Goal: Task Accomplishment & Management: Complete application form

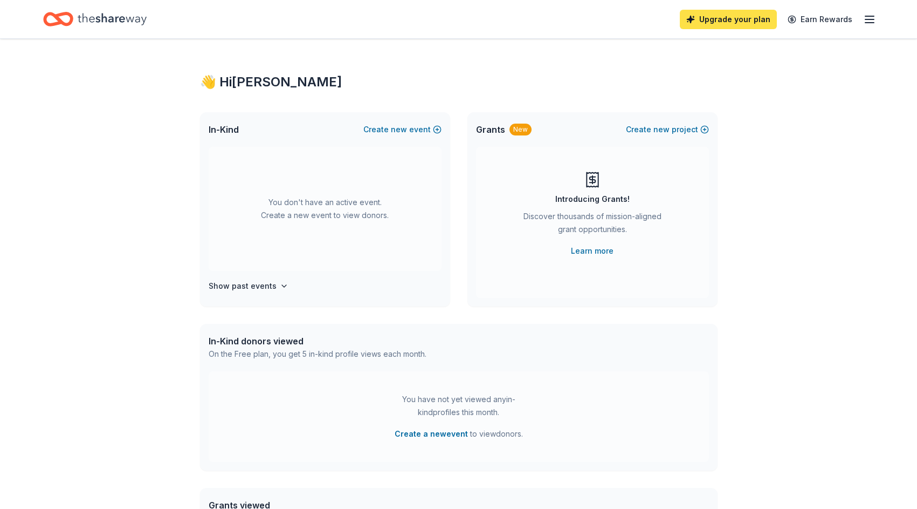
click at [722, 18] on link "Upgrade your plan" at bounding box center [728, 19] width 97 height 19
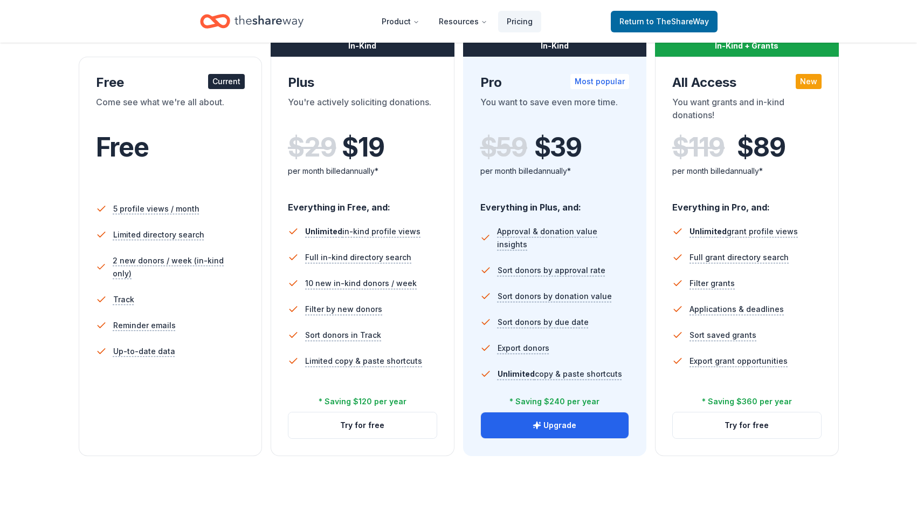
scroll to position [178, 0]
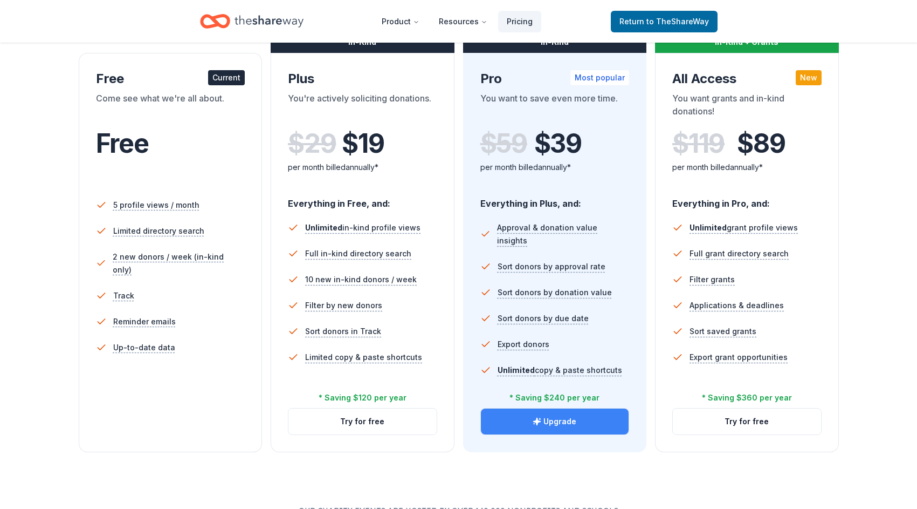
click at [555, 423] on button "Upgrade" at bounding box center [555, 421] width 148 height 26
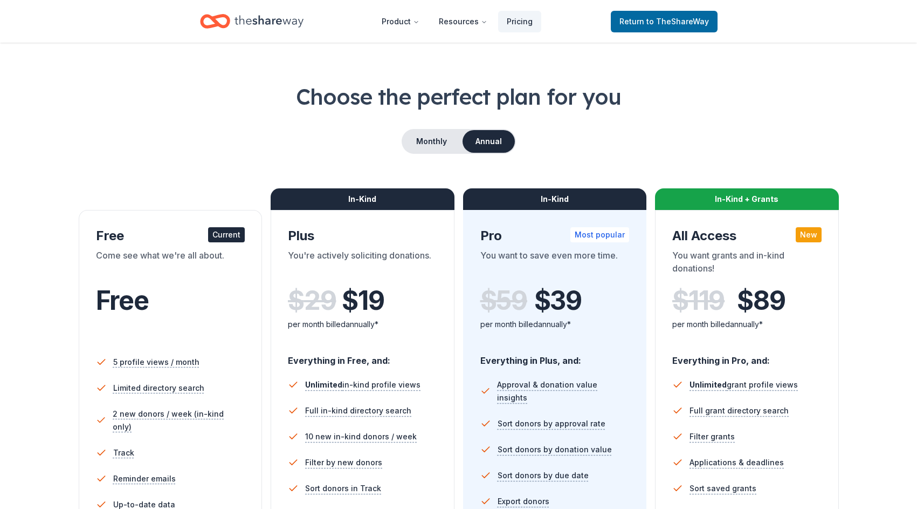
scroll to position [31, 0]
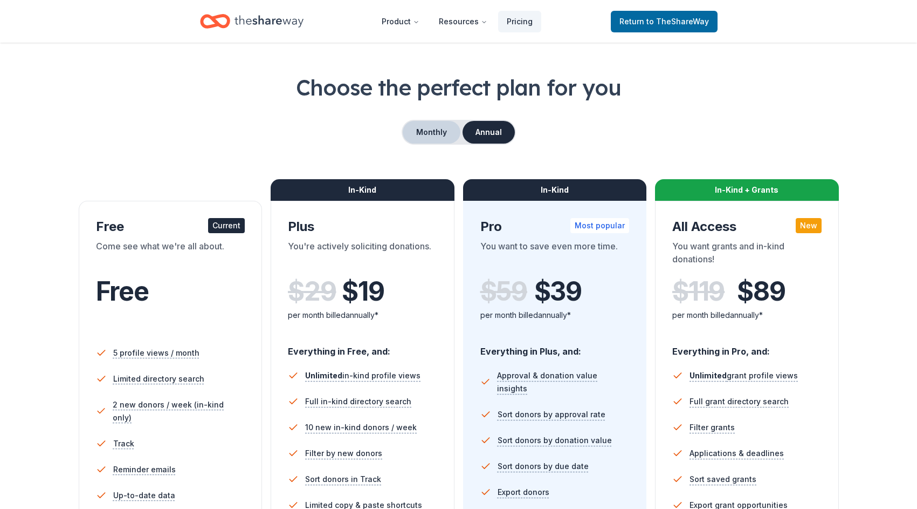
click at [424, 128] on button "Monthly" at bounding box center [432, 132] width 58 height 23
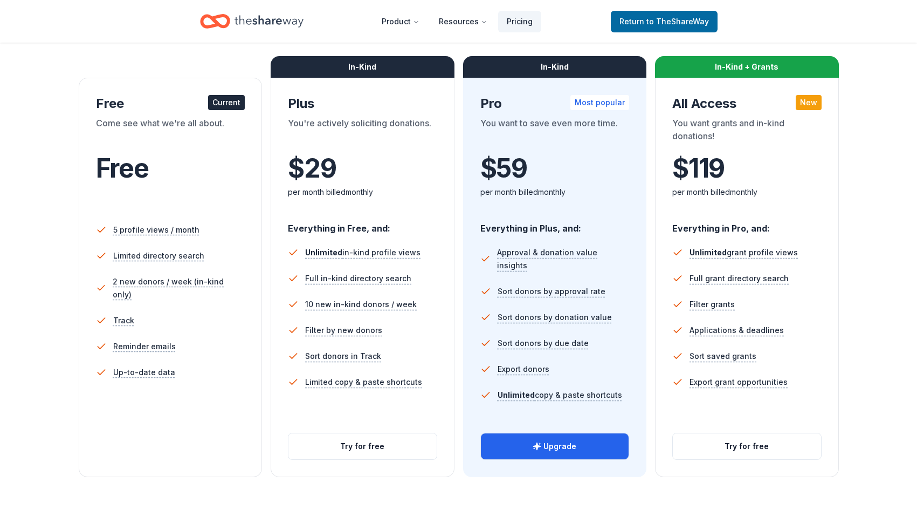
scroll to position [161, 0]
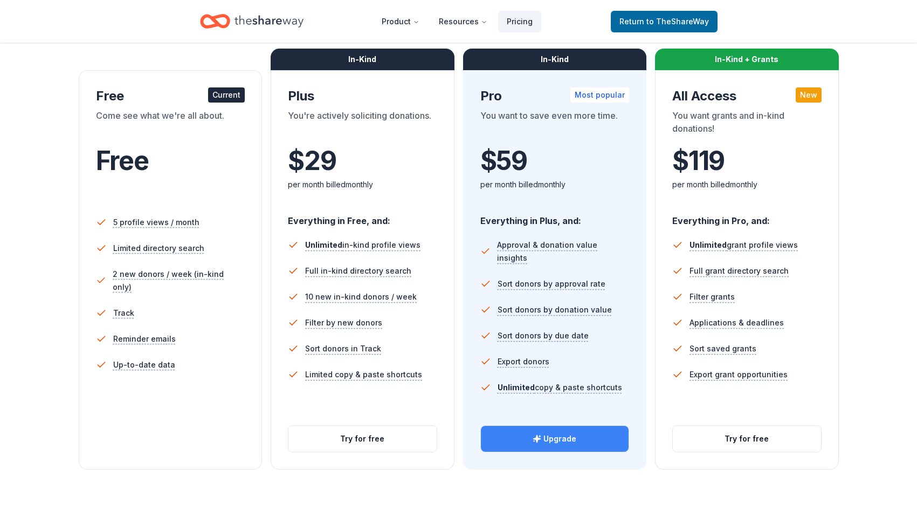
click at [556, 442] on button "Upgrade" at bounding box center [555, 438] width 148 height 26
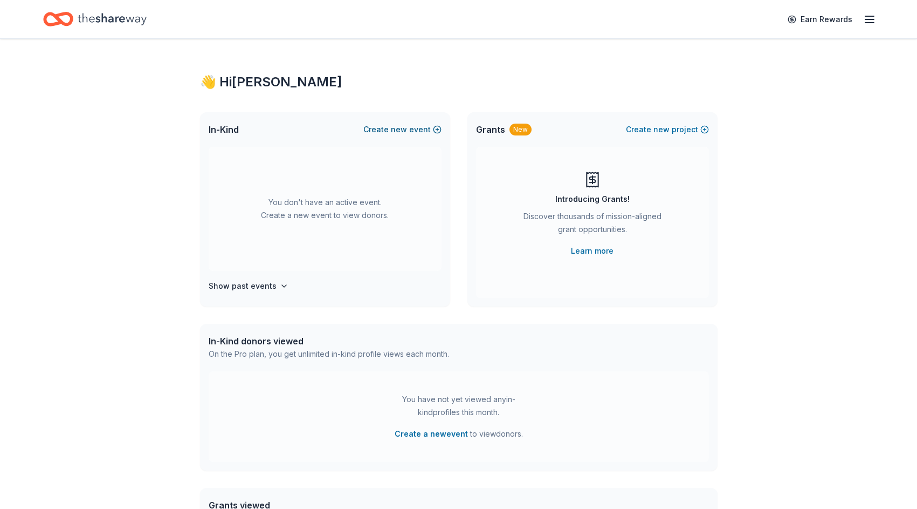
click at [406, 131] on span "new" at bounding box center [399, 129] width 16 height 13
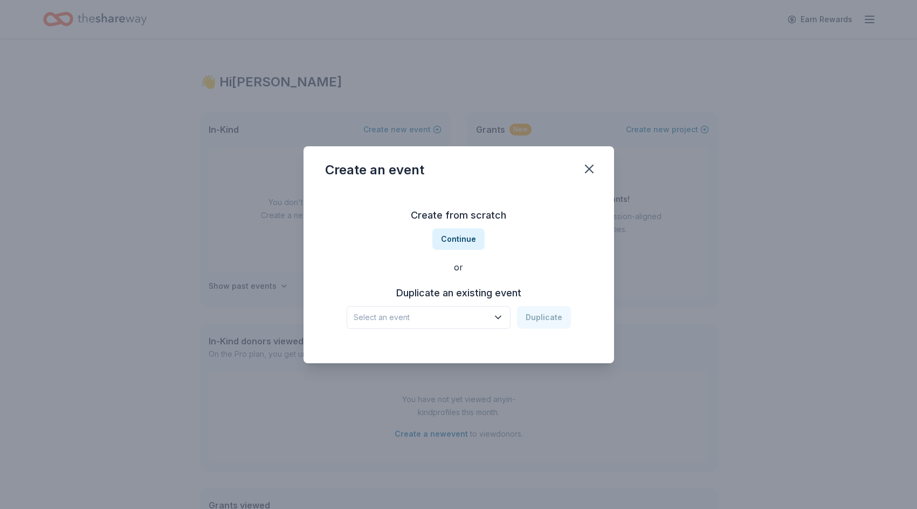
click at [501, 315] on icon "button" at bounding box center [498, 317] width 11 height 11
click at [476, 363] on div "Dec 13, 2024 · CA" at bounding box center [421, 359] width 127 height 13
click at [554, 319] on button "Duplicate" at bounding box center [544, 317] width 54 height 23
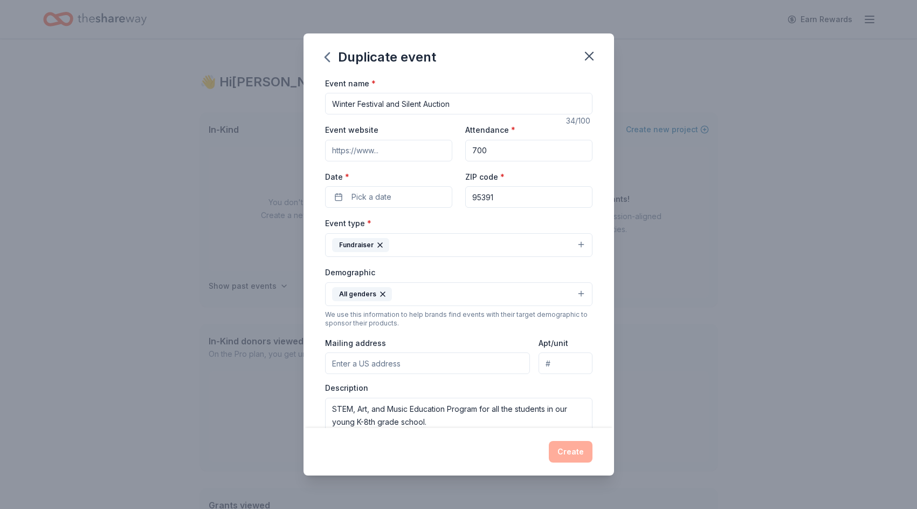
click at [413, 151] on input "Event website" at bounding box center [388, 151] width 127 height 22
click at [379, 150] on input "Event website" at bounding box center [388, 151] width 127 height 22
paste input "https://sites.google.com/view/altamontpta/eventsfundraisers/winter-festival-and…"
type input "https://sites.google.com/view/altamontpta/eventsfundraisers/winter-festival-and…"
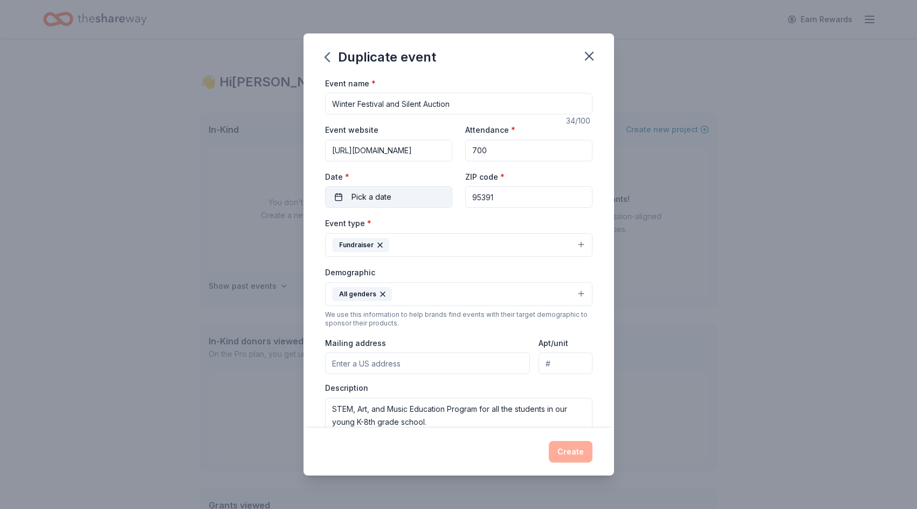
click at [413, 197] on button "Pick a date" at bounding box center [388, 197] width 127 height 22
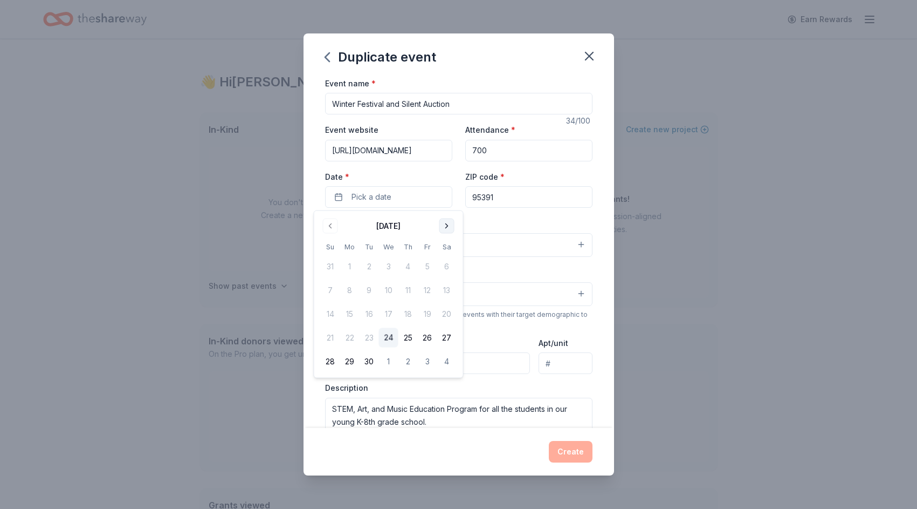
click at [448, 225] on button "Go to next month" at bounding box center [447, 225] width 15 height 15
click at [432, 264] on button "5" at bounding box center [427, 266] width 19 height 19
click at [502, 219] on div "Event type * Fundraiser" at bounding box center [458, 236] width 267 height 40
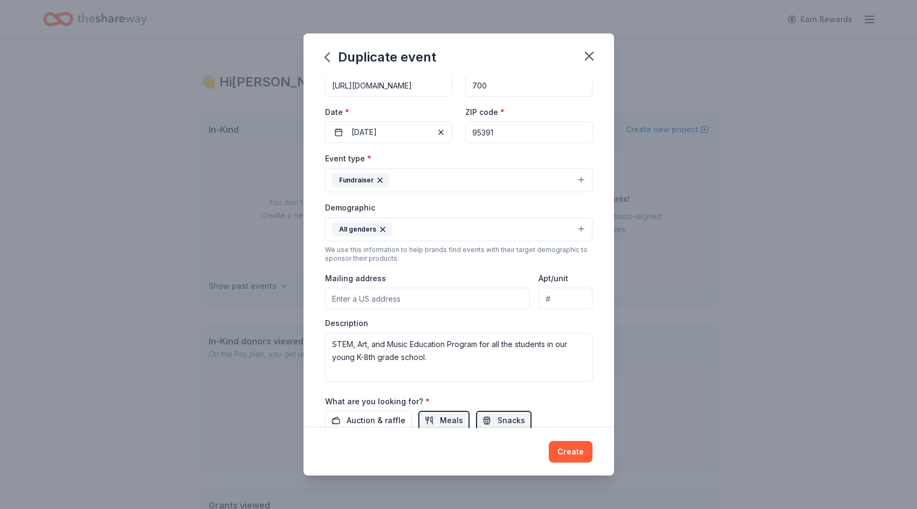
scroll to position [120, 0]
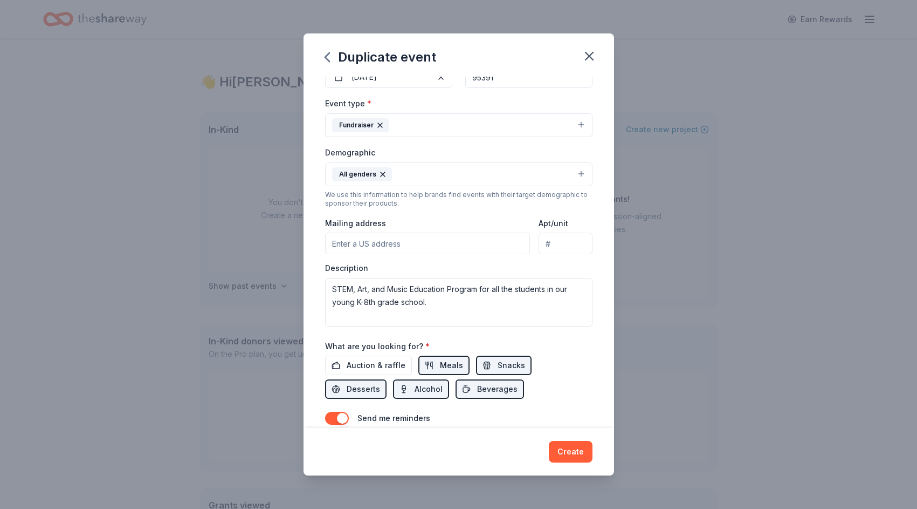
click at [402, 244] on input "Mailing address" at bounding box center [427, 243] width 205 height 22
type input "452 W Saint Francis Avenue"
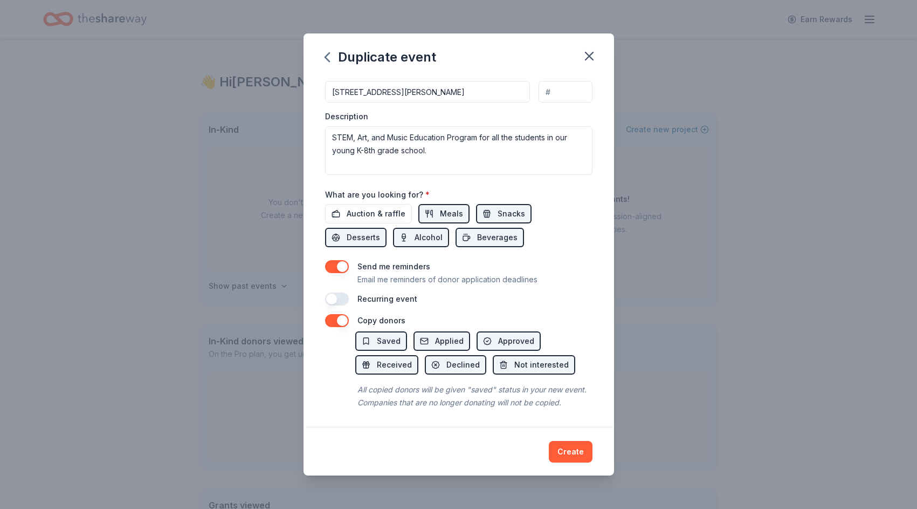
scroll to position [272, 0]
click at [571, 452] on button "Create" at bounding box center [571, 452] width 44 height 22
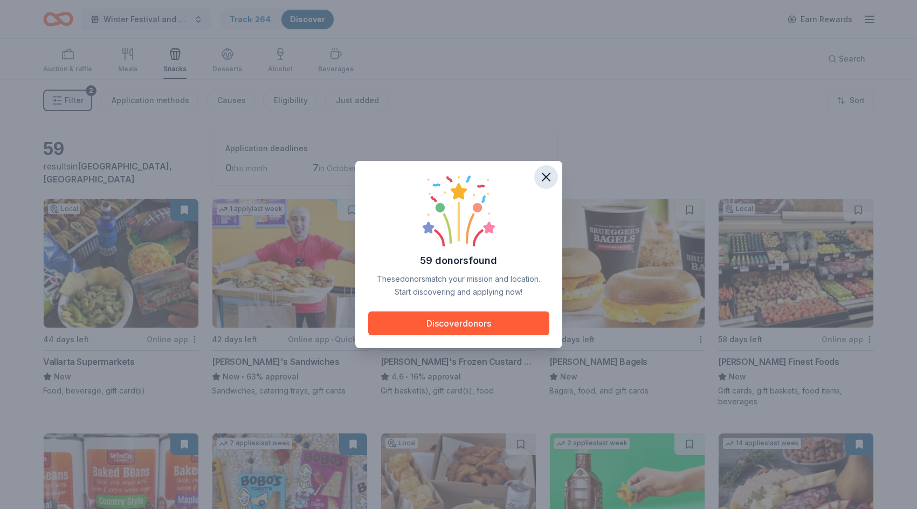
click at [543, 170] on icon "button" at bounding box center [546, 176] width 15 height 15
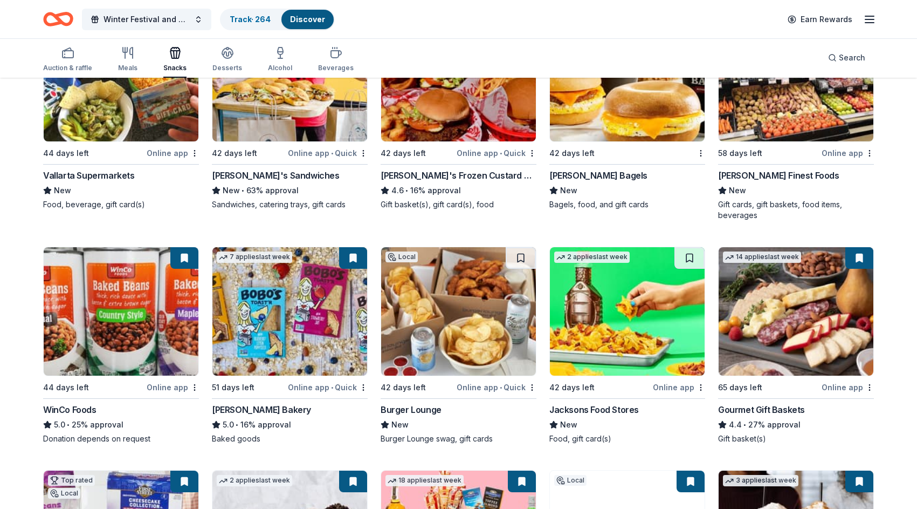
scroll to position [190, 0]
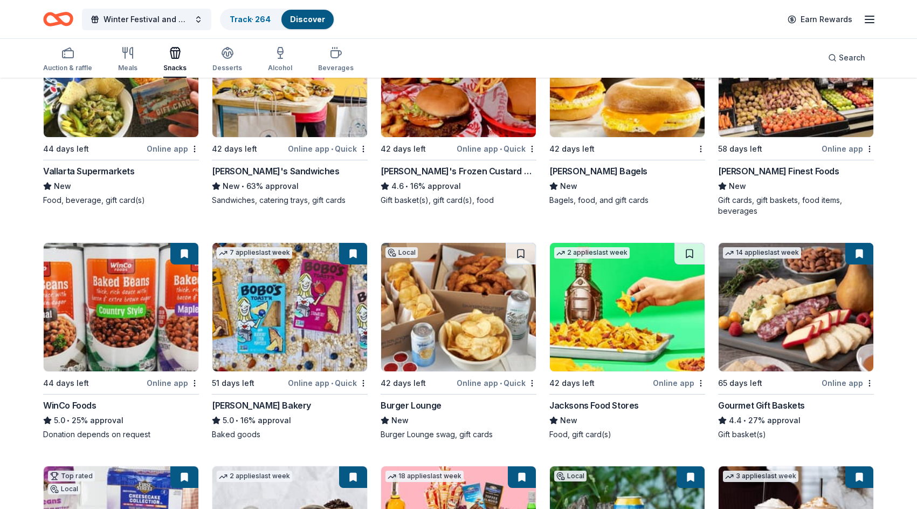
click at [165, 384] on div "Online app" at bounding box center [173, 382] width 52 height 13
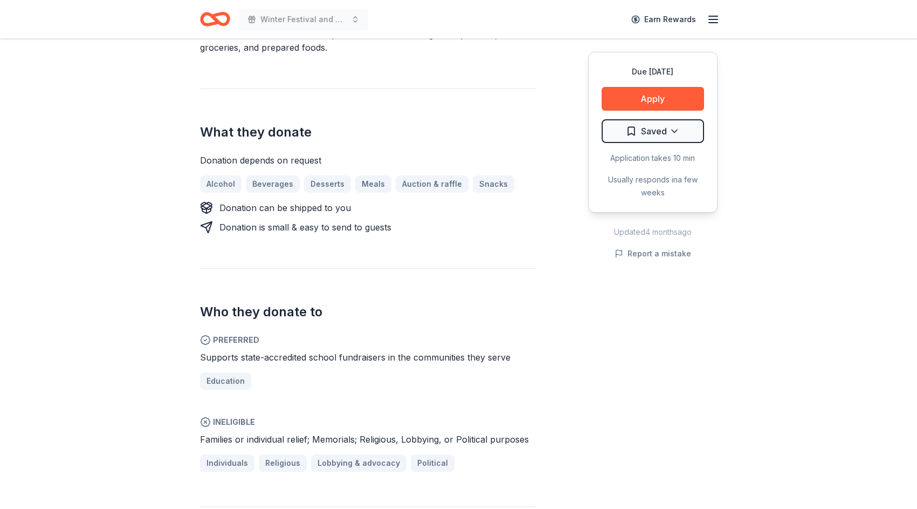
scroll to position [390, 0]
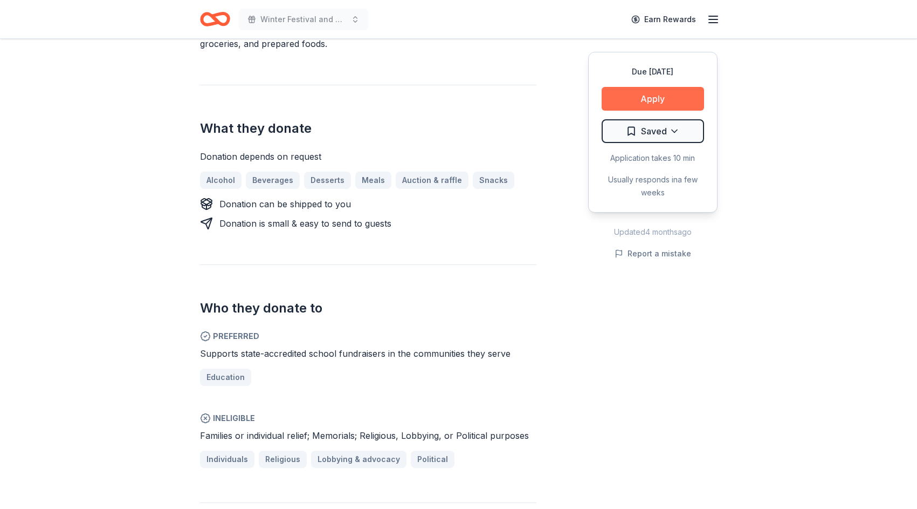
click at [642, 97] on button "Apply" at bounding box center [653, 99] width 102 height 24
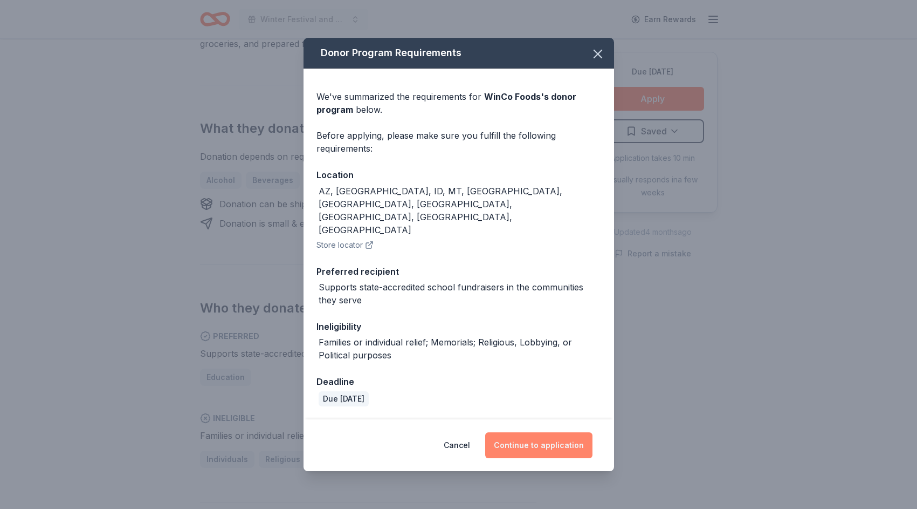
click at [531, 432] on button "Continue to application" at bounding box center [538, 445] width 107 height 26
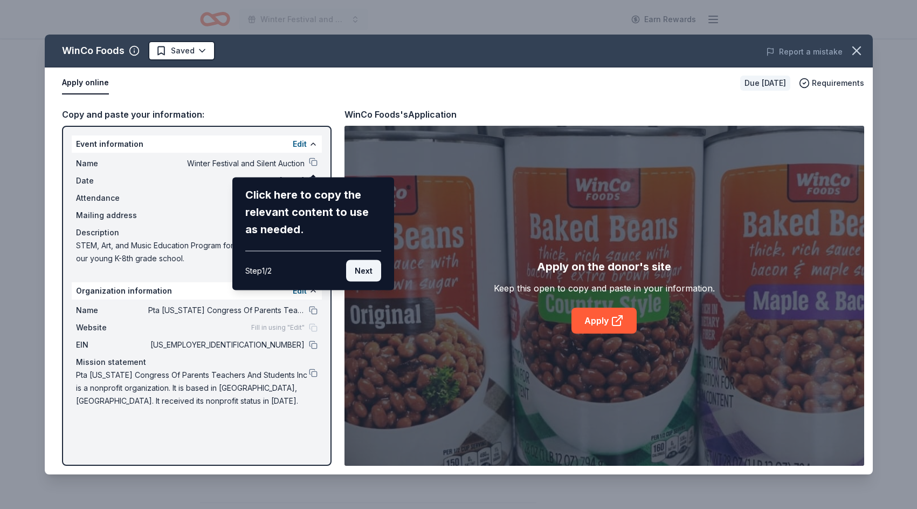
click at [368, 274] on button "Next" at bounding box center [363, 271] width 35 height 22
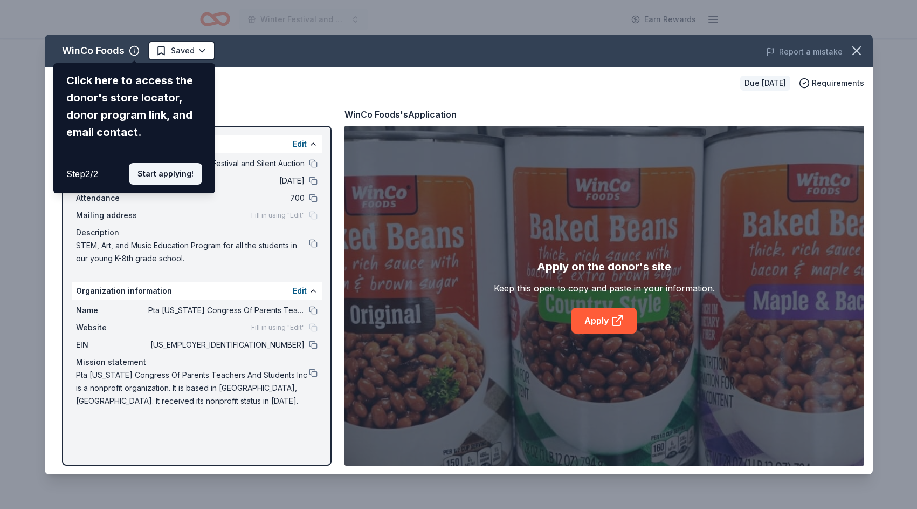
click at [167, 173] on button "Start applying!" at bounding box center [165, 174] width 73 height 22
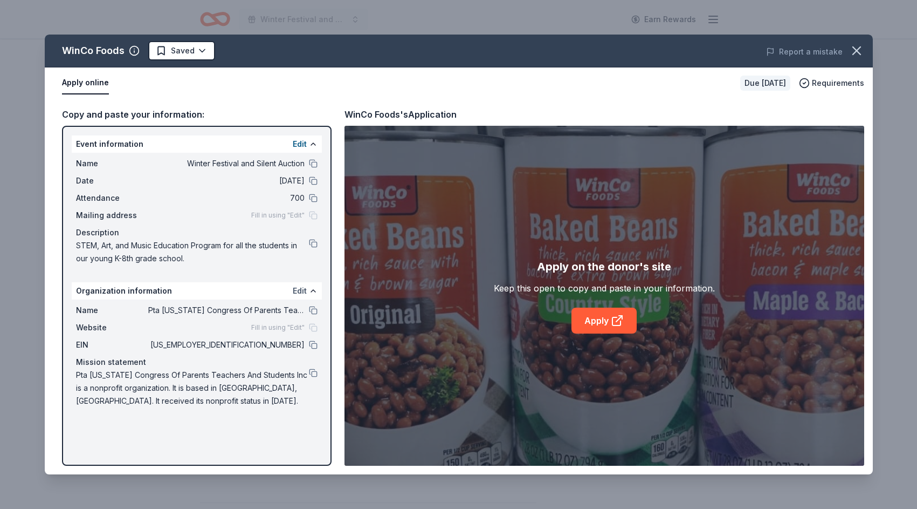
click at [300, 291] on button "Edit" at bounding box center [300, 290] width 14 height 13
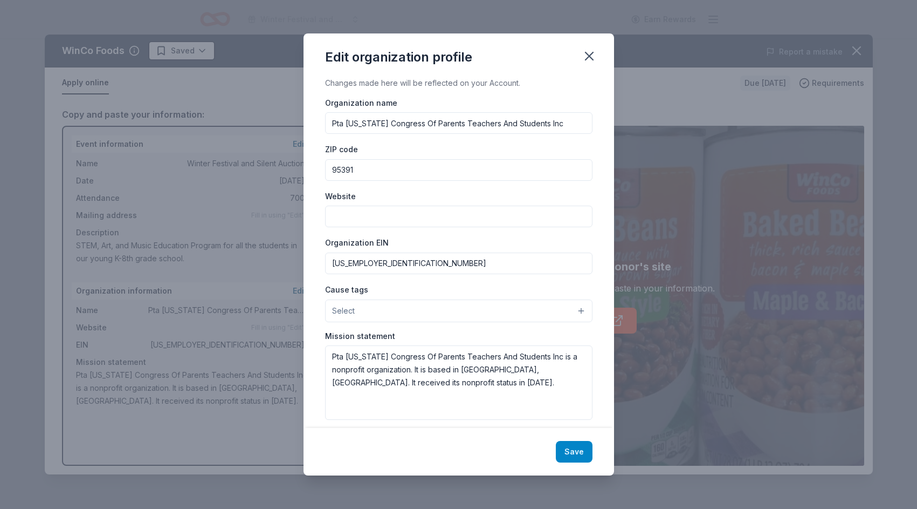
click at [567, 453] on button "Save" at bounding box center [574, 452] width 37 height 22
click at [342, 358] on textarea "Pta [US_STATE] Congress Of Parents Teachers And Students Inc is a nonprofit org…" at bounding box center [458, 382] width 267 height 74
type textarea "PTA California Congress Of Parents Teachers And Students Inc is a nonprofit org…"
click at [571, 452] on div "Save" at bounding box center [459, 451] width 311 height 47
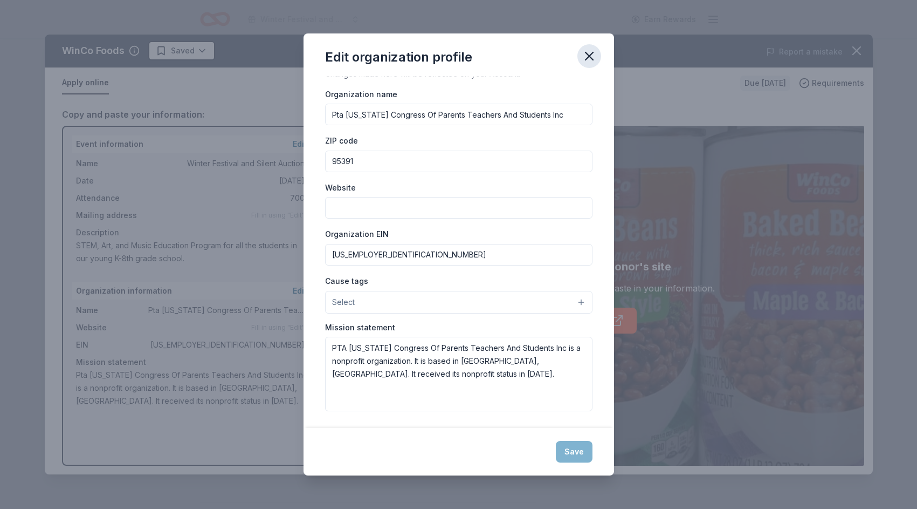
click at [592, 54] on icon "button" at bounding box center [589, 56] width 15 height 15
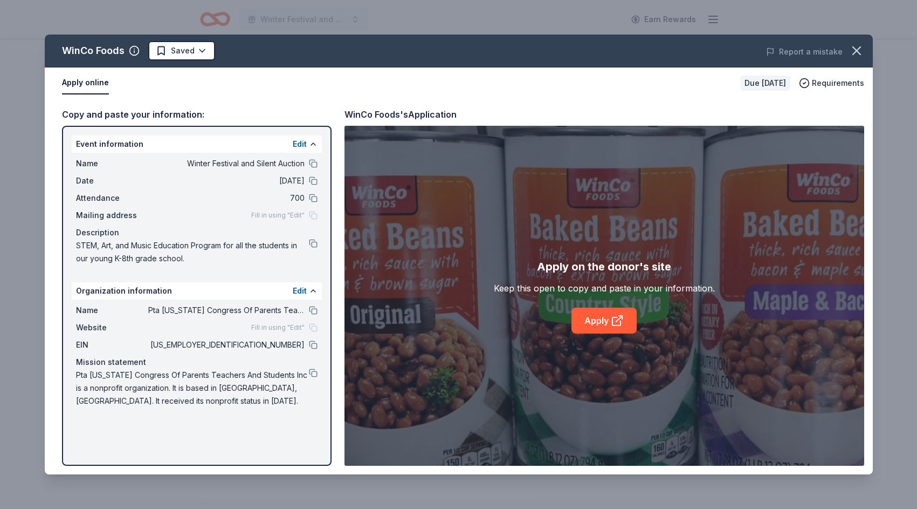
click at [265, 215] on span "Fill in using "Edit"" at bounding box center [277, 215] width 53 height 9
click at [299, 141] on button "Edit" at bounding box center [300, 144] width 14 height 13
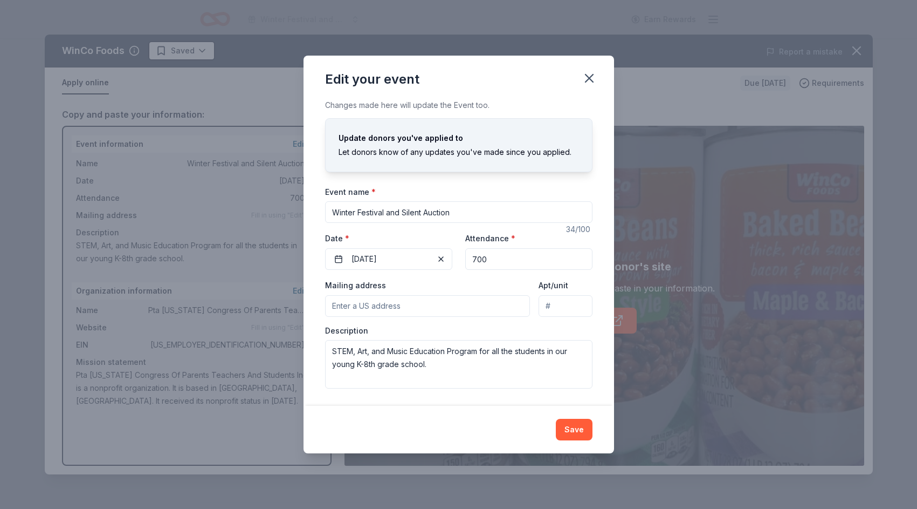
click at [387, 307] on input "Mailing address" at bounding box center [427, 306] width 205 height 22
type input "425 West Saint Francis Avenue, Mountain House, CA, 95391"
click at [579, 425] on button "Save" at bounding box center [574, 429] width 37 height 22
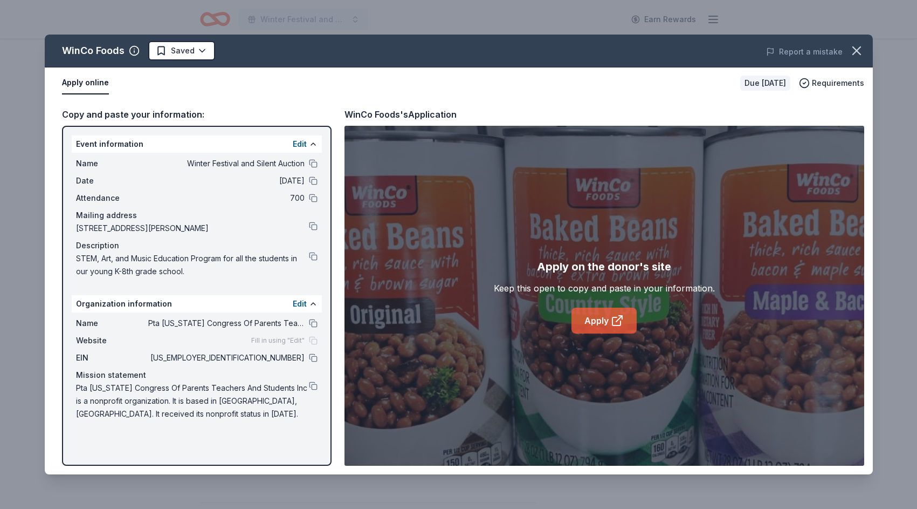
click at [599, 323] on link "Apply" at bounding box center [604, 320] width 65 height 26
click at [859, 51] on icon "button" at bounding box center [856, 50] width 15 height 15
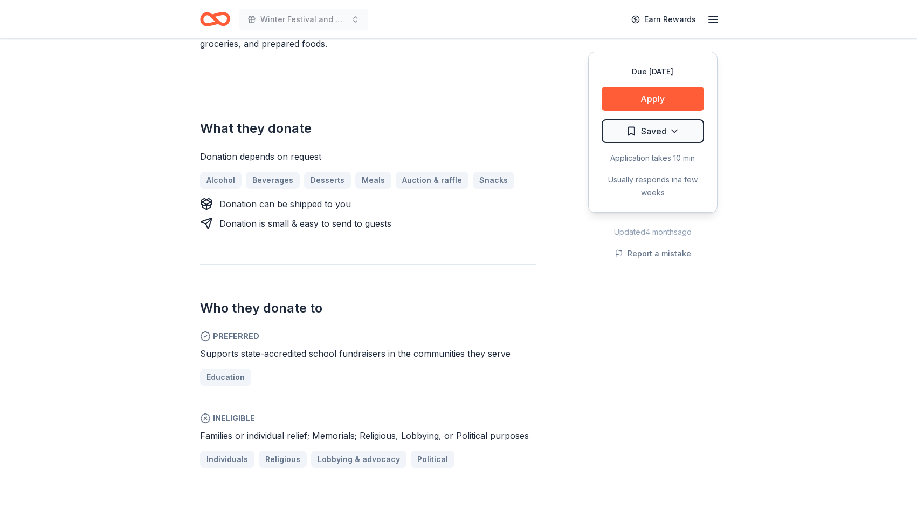
click at [498, 226] on div "Donating in AZ, CA, ID, MT, NV, OK, OR, TX, WA, UT WinCo Foods is a West Coast …" at bounding box center [368, 342] width 337 height 809
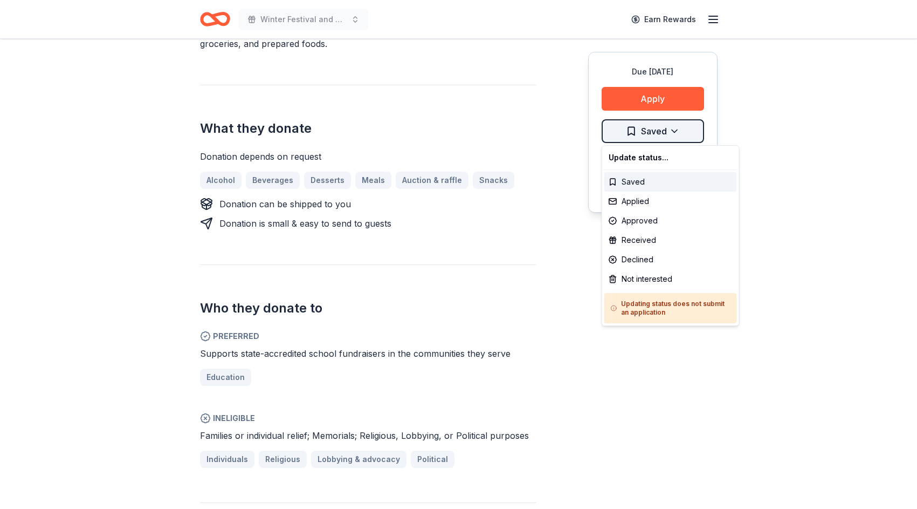
click at [658, 180] on div "Saved" at bounding box center [671, 181] width 133 height 19
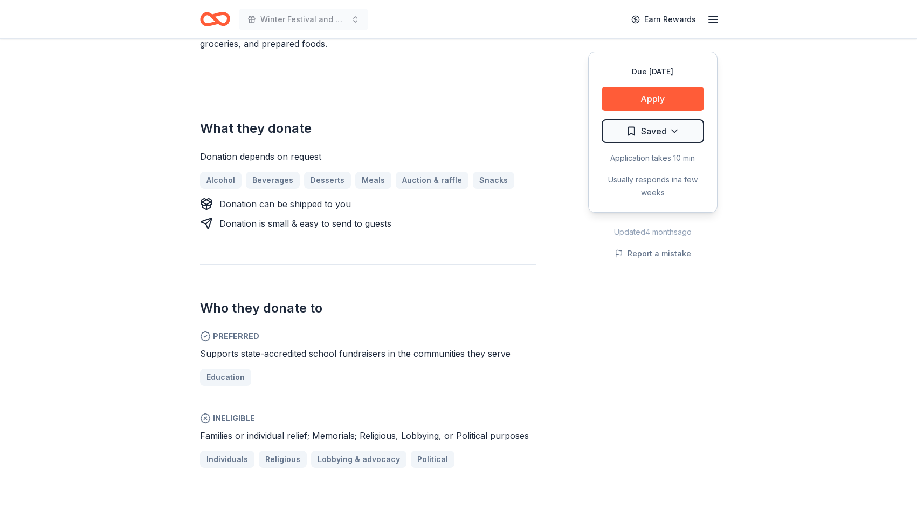
click at [503, 91] on div "What they donate Donation depends on request Alcohol Beverages Desserts Meals A…" at bounding box center [368, 157] width 337 height 145
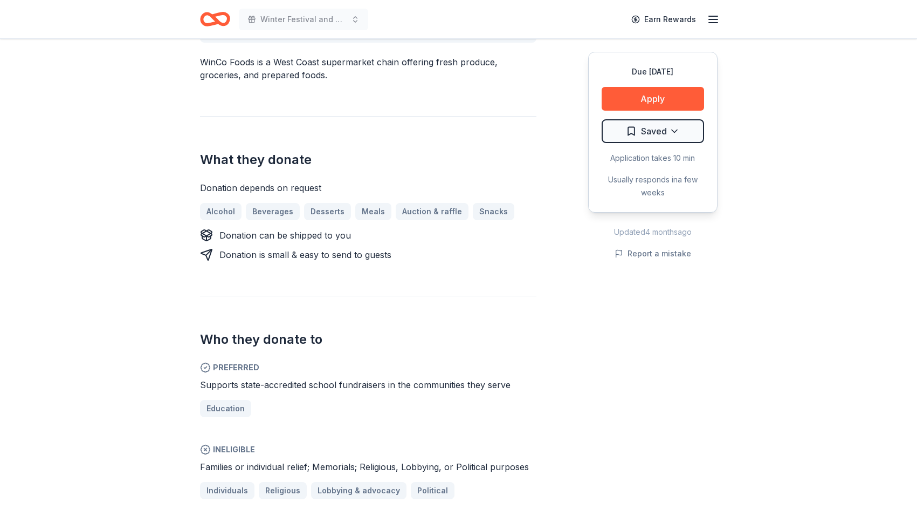
scroll to position [0, 0]
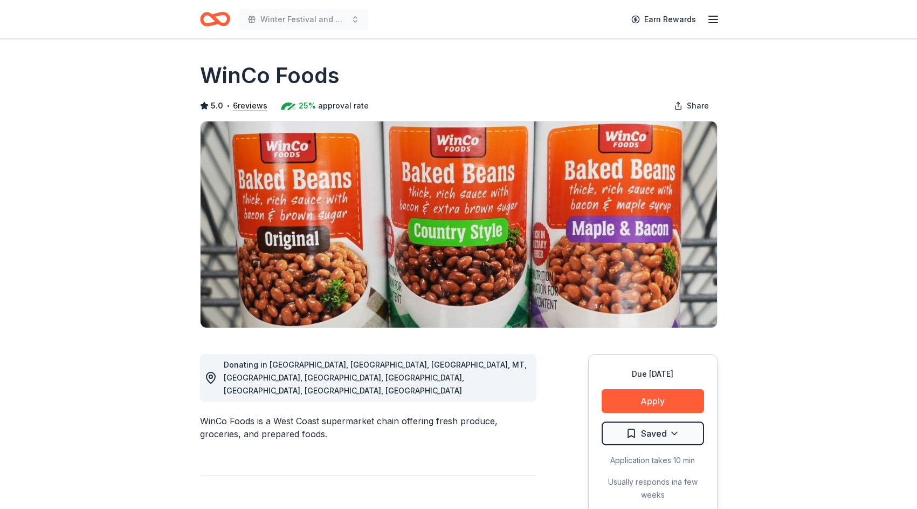
click at [214, 15] on icon "Home" at bounding box center [219, 18] width 17 height 11
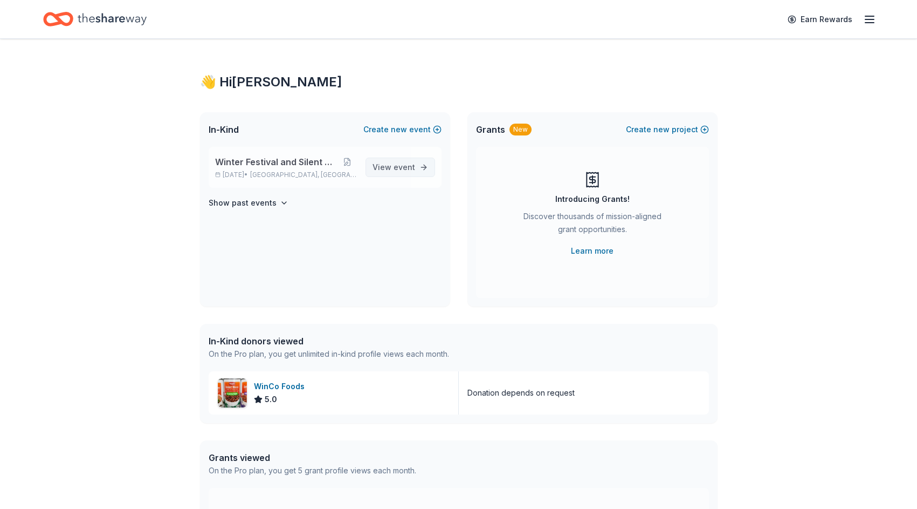
click at [407, 169] on span "event" at bounding box center [405, 166] width 22 height 9
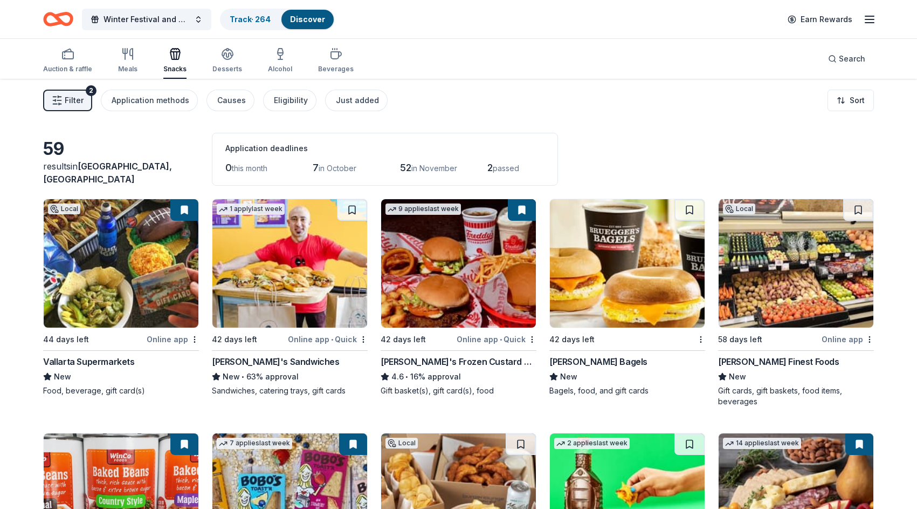
click at [285, 282] on img at bounding box center [289, 263] width 155 height 128
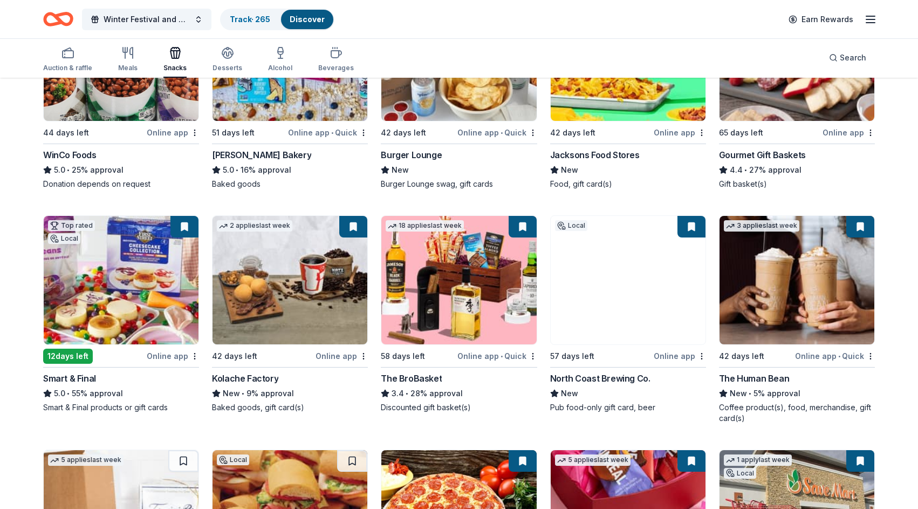
scroll to position [445, 0]
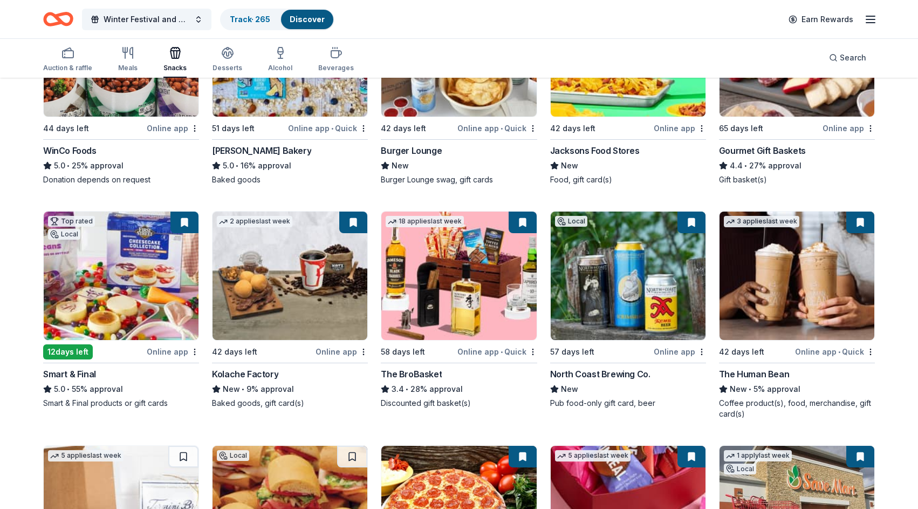
click at [461, 280] on img at bounding box center [458, 275] width 155 height 128
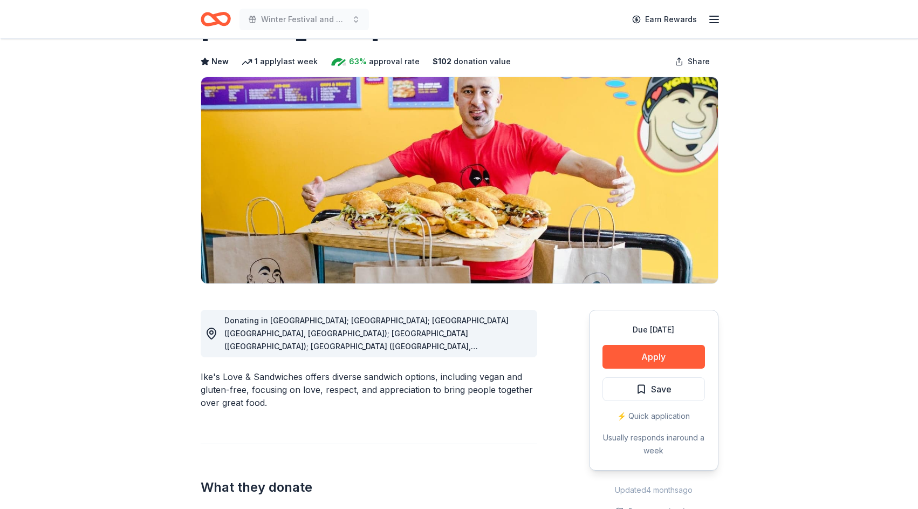
scroll to position [45, 0]
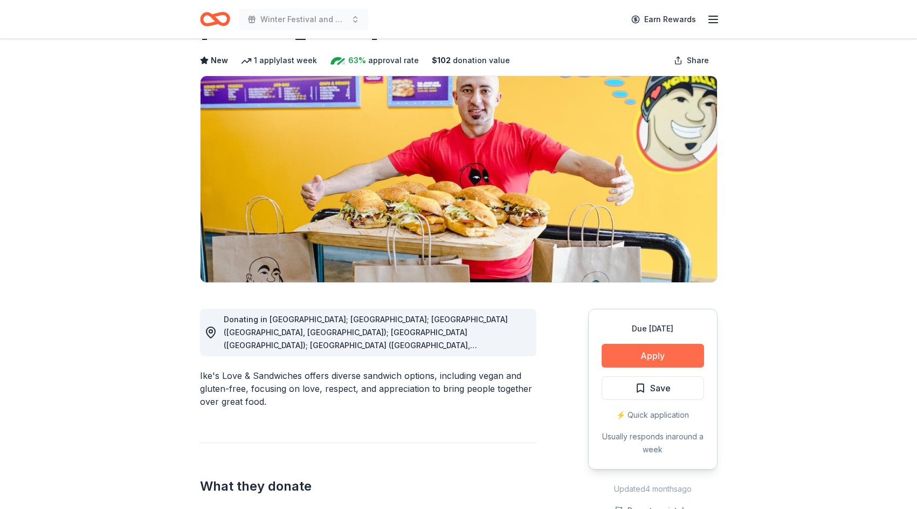
click at [655, 354] on button "Apply" at bounding box center [653, 356] width 102 height 24
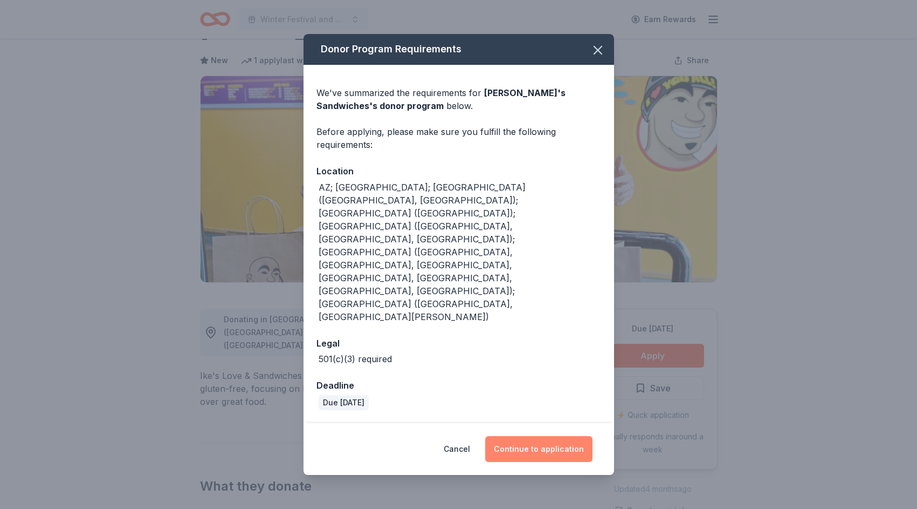
click at [540, 436] on button "Continue to application" at bounding box center [538, 449] width 107 height 26
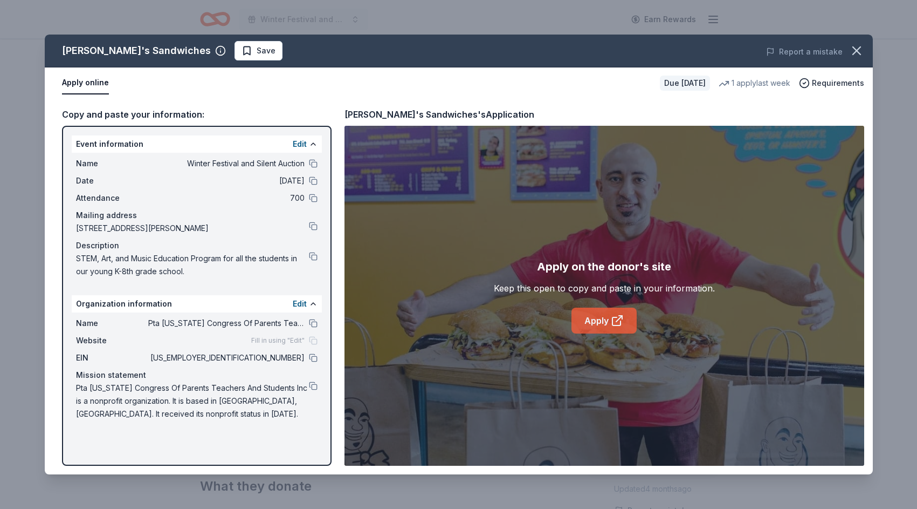
click at [601, 320] on link "Apply" at bounding box center [604, 320] width 65 height 26
click at [860, 49] on icon "button" at bounding box center [856, 50] width 15 height 15
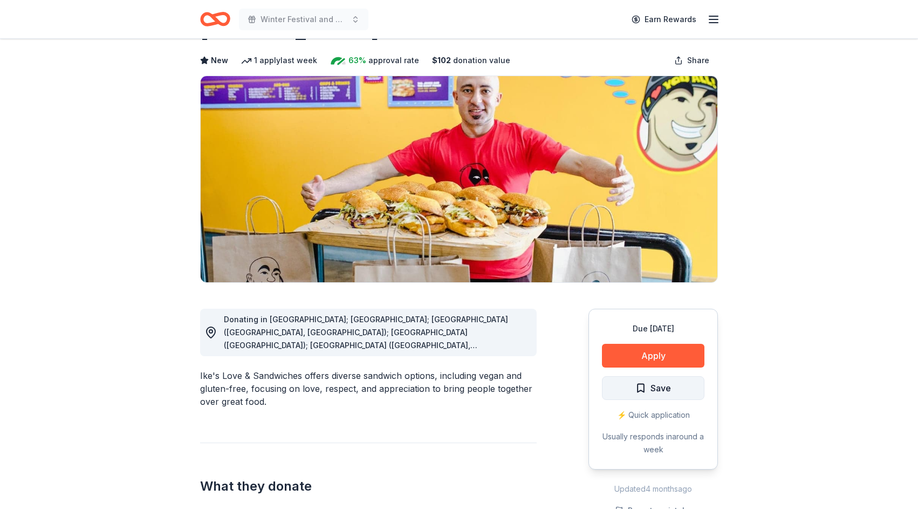
click at [655, 393] on span "Save" at bounding box center [660, 388] width 20 height 14
click at [667, 386] on html "Winter Festival and Silent Auction Earn Rewards Due in 42 days Share Ike's Sand…" at bounding box center [459, 209] width 918 height 509
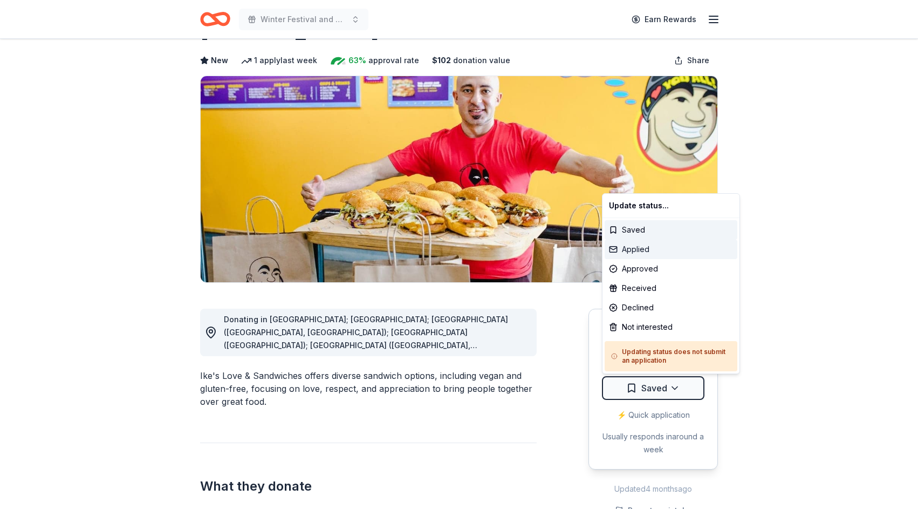
click at [665, 249] on div "Applied" at bounding box center [671, 248] width 133 height 19
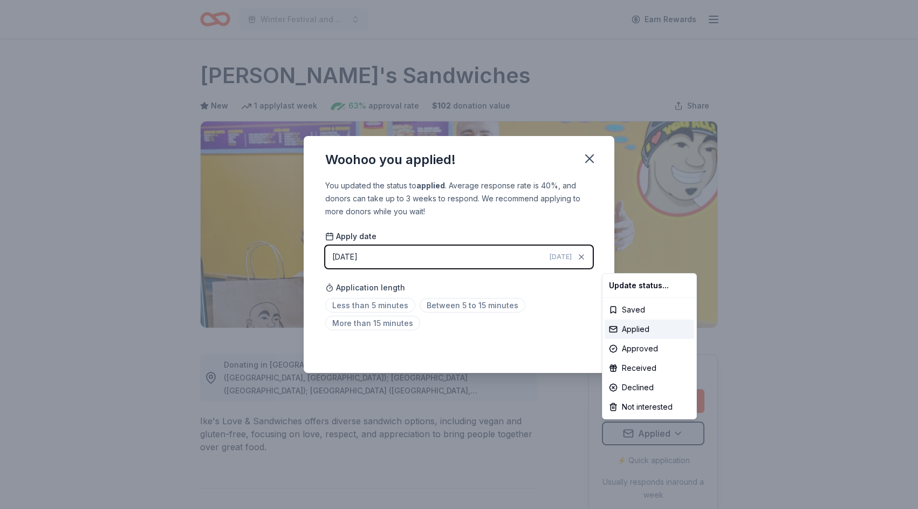
click at [850, 283] on html "Winter Festival and Silent Auction Earn Rewards Due in 42 days Share Ike's Sand…" at bounding box center [459, 254] width 918 height 509
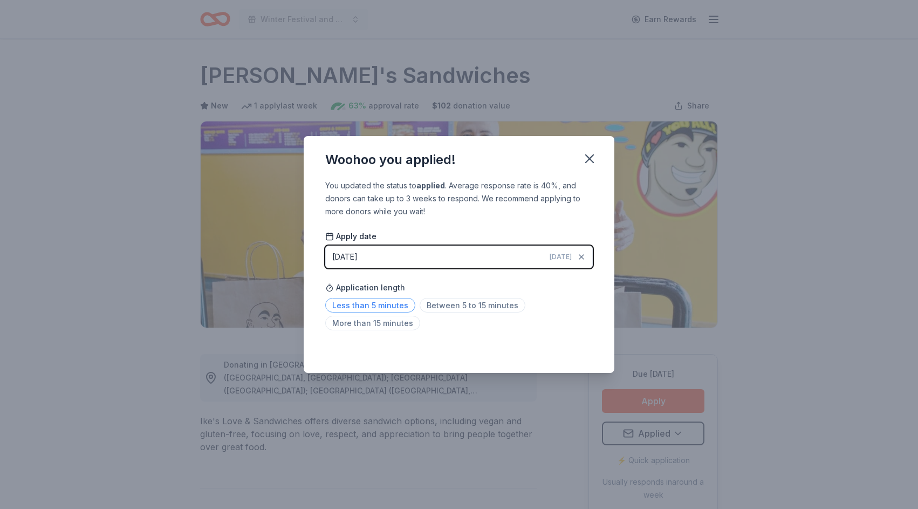
click at [376, 304] on span "Less than 5 minutes" at bounding box center [370, 305] width 90 height 15
click at [593, 151] on icon "button" at bounding box center [589, 158] width 15 height 15
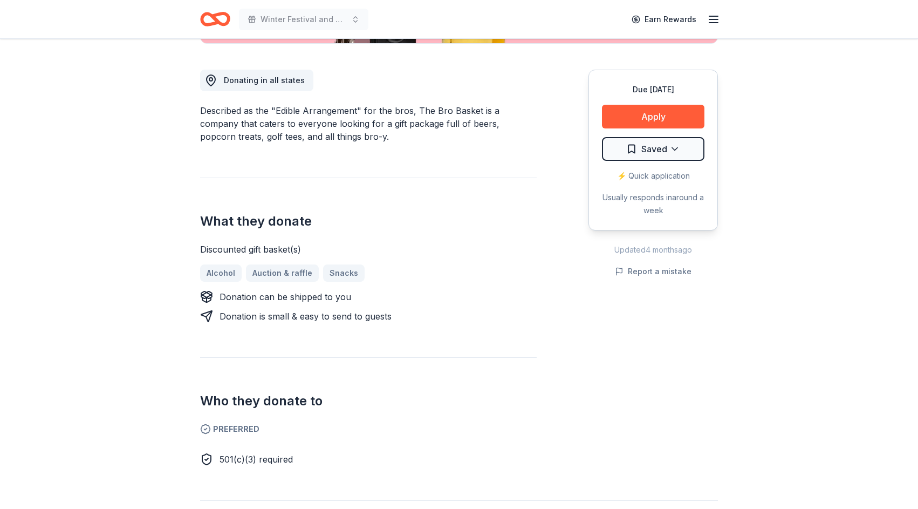
scroll to position [320, 0]
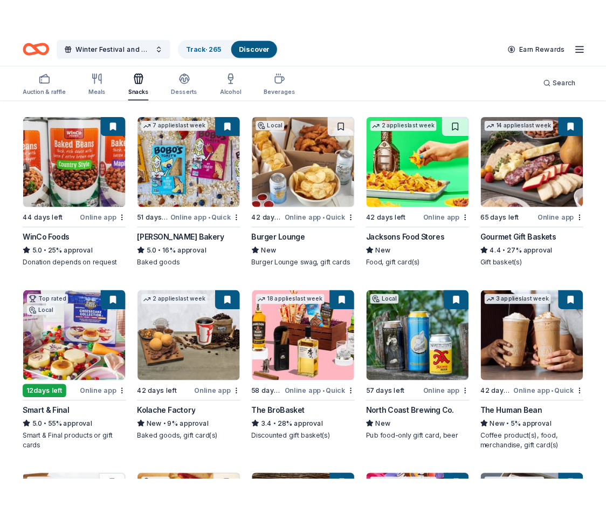
scroll to position [312, 0]
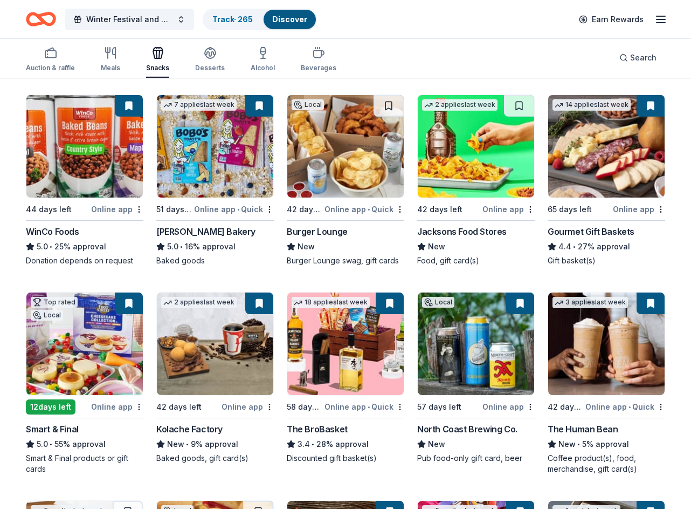
click at [225, 162] on img at bounding box center [215, 146] width 116 height 102
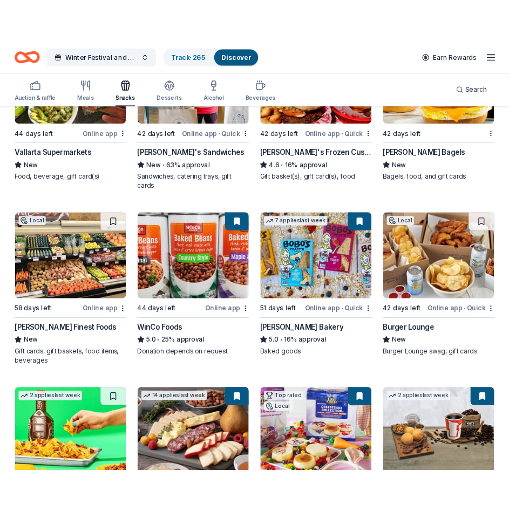
scroll to position [0, 0]
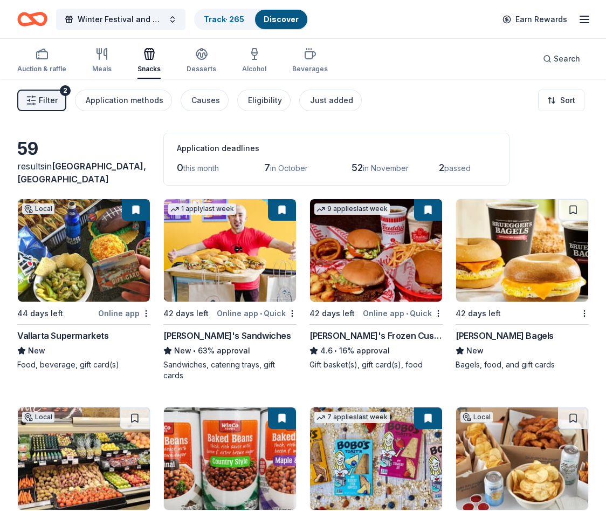
click at [96, 257] on img at bounding box center [84, 250] width 132 height 102
click at [435, 214] on button at bounding box center [428, 210] width 28 height 22
click at [441, 311] on html "Winter Festival and Silent Auction Track · 265 Discover Earn Rewards Auction & …" at bounding box center [303, 255] width 606 height 511
click at [422, 333] on div "Not interested" at bounding box center [404, 331] width 72 height 19
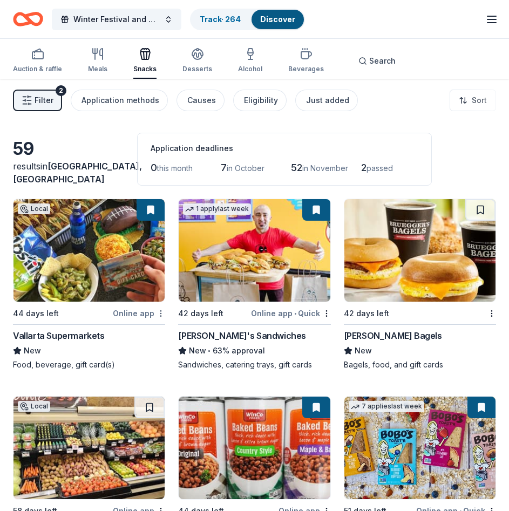
click at [160, 313] on html "Winter Festival and Silent Auction Track · 264 Discover Earn Rewards Auction & …" at bounding box center [254, 255] width 509 height 511
click at [142, 331] on div "Not interested" at bounding box center [127, 331] width 72 height 19
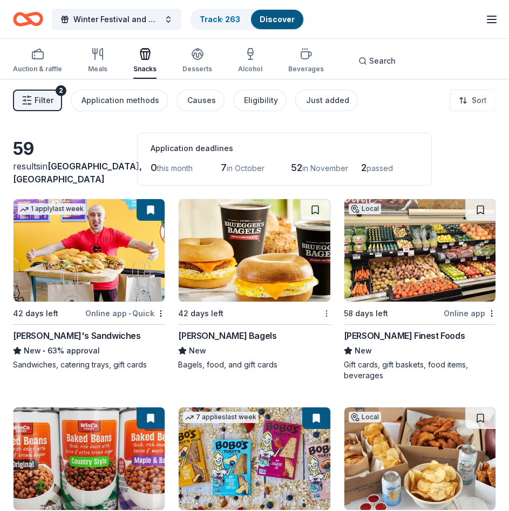
click at [326, 311] on html "Winter Festival and Silent Auction Track · 263 Discover Earn Rewards Auction & …" at bounding box center [254, 255] width 509 height 511
click at [309, 333] on div "Not interested" at bounding box center [292, 331] width 72 height 19
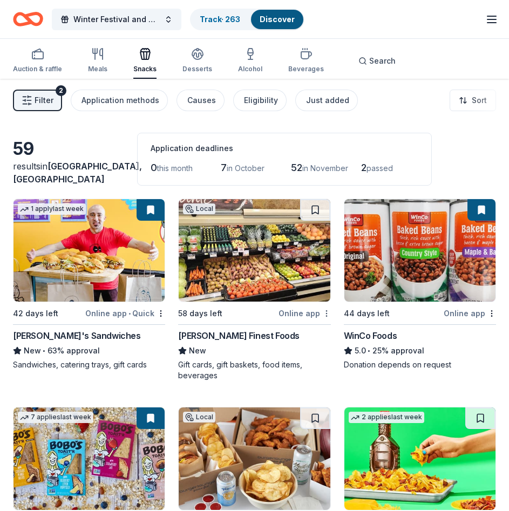
click at [326, 314] on html "Winter Festival and Silent Auction Track · 263 Discover Earn Rewards Auction & …" at bounding box center [254, 255] width 509 height 511
click at [310, 333] on div "Not interested" at bounding box center [292, 331] width 72 height 19
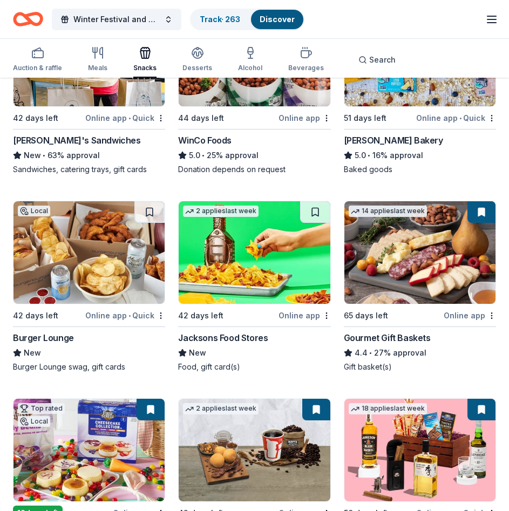
scroll to position [200, 0]
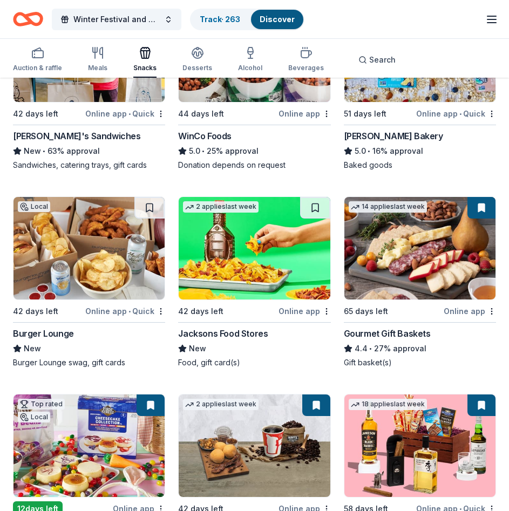
click at [103, 244] on img at bounding box center [88, 248] width 151 height 102
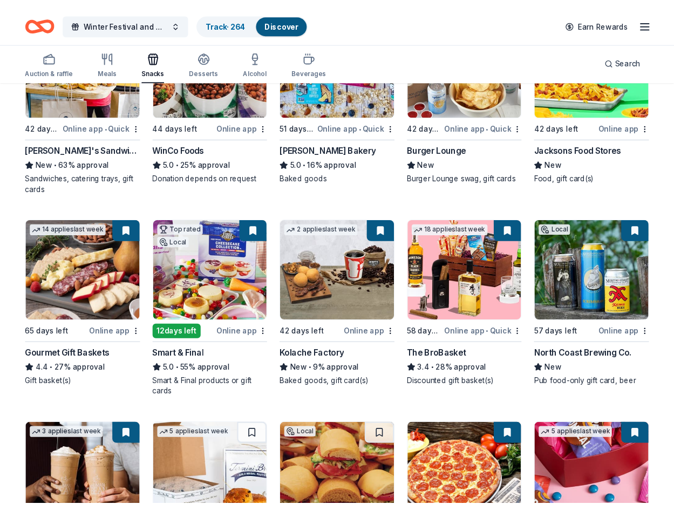
scroll to position [191, 0]
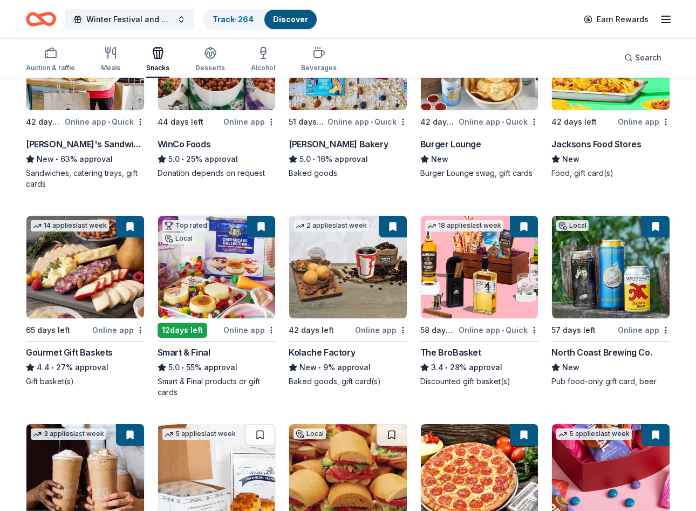
click at [218, 284] on img at bounding box center [217, 267] width 118 height 102
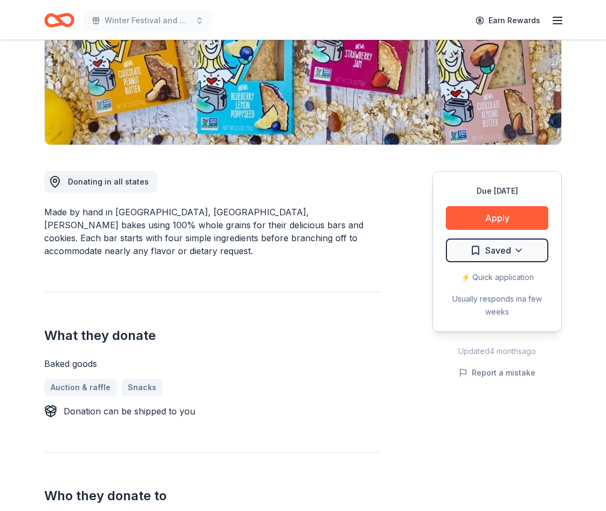
scroll to position [203, 0]
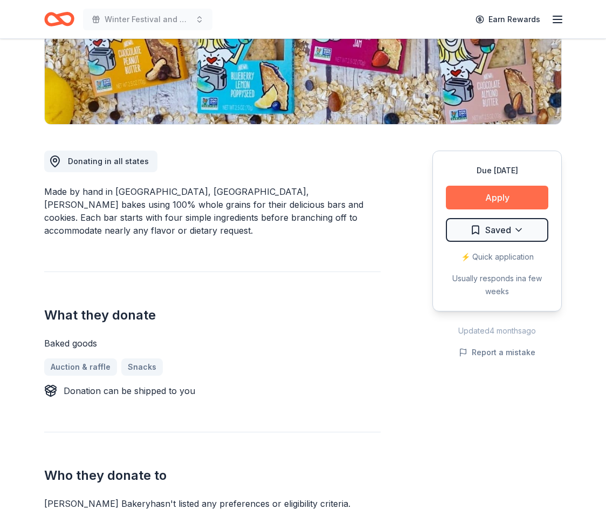
click at [498, 195] on button "Apply" at bounding box center [497, 198] width 102 height 24
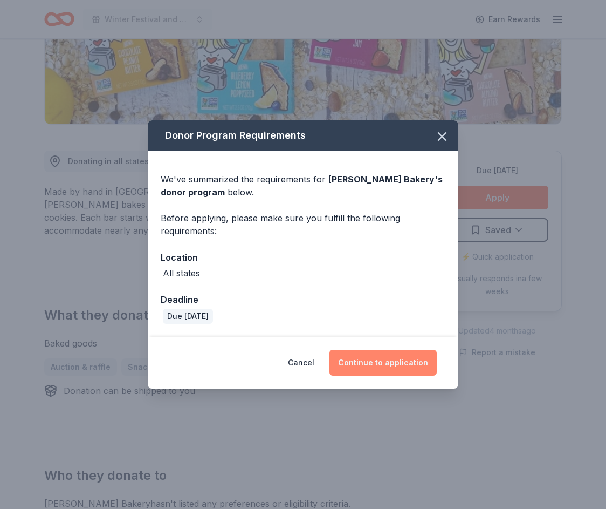
click at [384, 363] on button "Continue to application" at bounding box center [382, 362] width 107 height 26
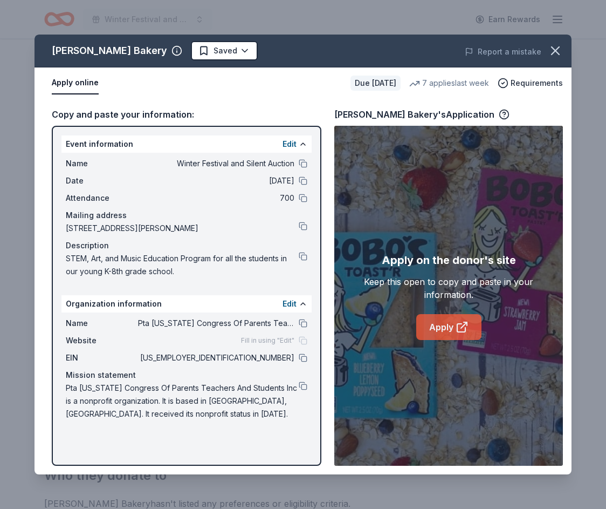
click at [445, 328] on link "Apply" at bounding box center [448, 327] width 65 height 26
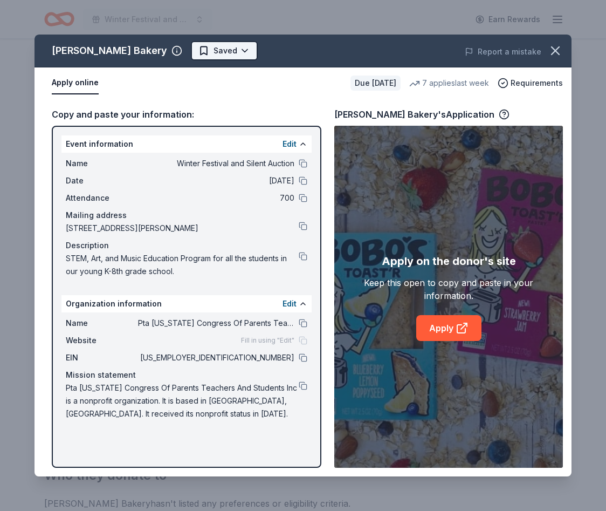
click at [197, 51] on html "Winter Festival and Silent Auction Earn Rewards Due [DATE] Share [PERSON_NAME] …" at bounding box center [303, 52] width 606 height 511
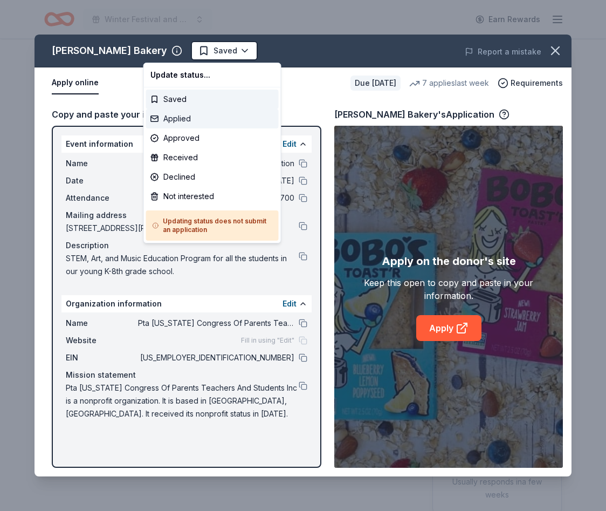
click at [204, 119] on div "Applied" at bounding box center [212, 118] width 133 height 19
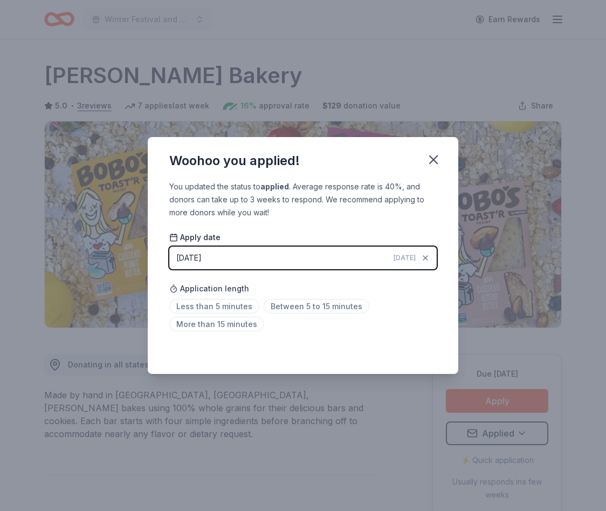
click at [377, 409] on div "Woohoo you applied! You updated the status to applied . Average response rate i…" at bounding box center [303, 255] width 606 height 511
click at [434, 155] on icon "button" at bounding box center [433, 159] width 15 height 15
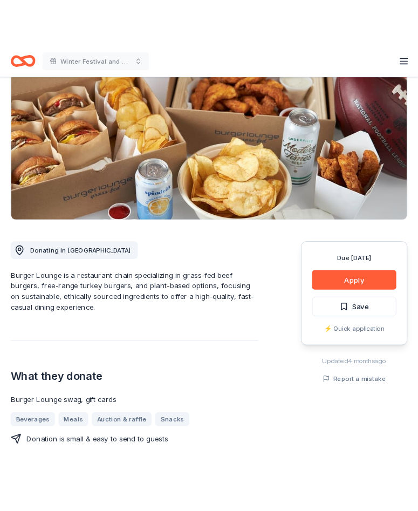
scroll to position [120, 0]
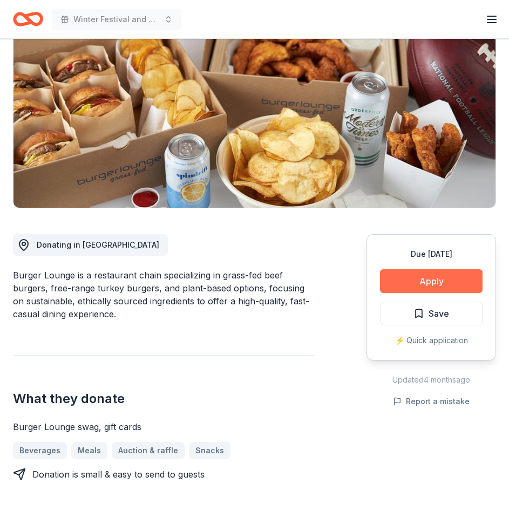
click at [432, 281] on button "Apply" at bounding box center [431, 281] width 102 height 24
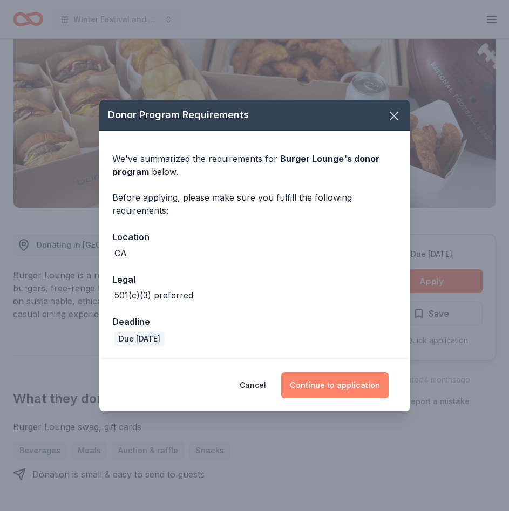
click at [344, 391] on button "Continue to application" at bounding box center [334, 385] width 107 height 26
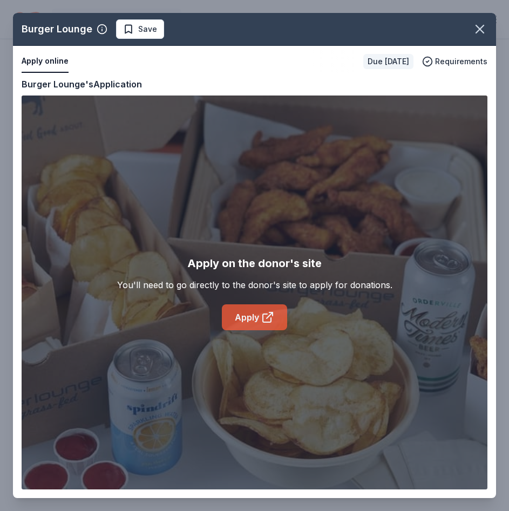
click at [253, 319] on link "Apply" at bounding box center [254, 317] width 65 height 26
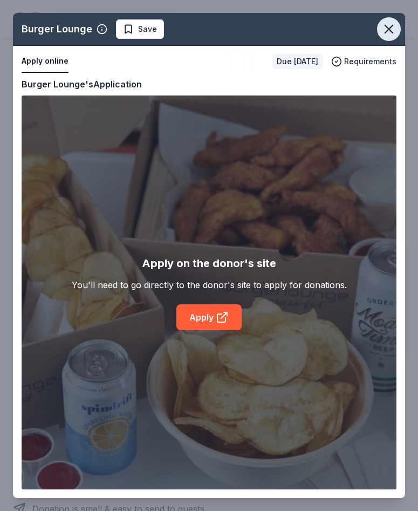
click at [390, 27] on icon "button" at bounding box center [389, 29] width 8 height 8
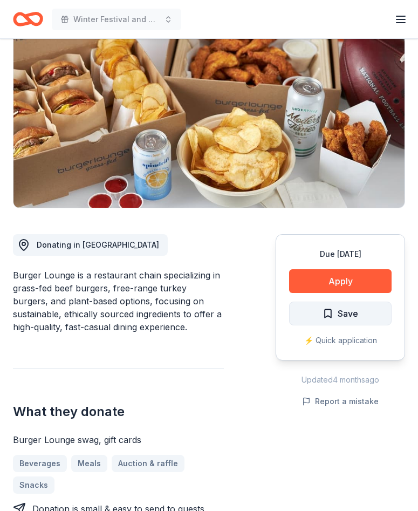
click at [372, 317] on button "Save" at bounding box center [340, 313] width 102 height 24
click at [364, 312] on html "Winter Festival and Silent Auction Earn Rewards Due in 42 days Share Burger Lou…" at bounding box center [209, 135] width 418 height 511
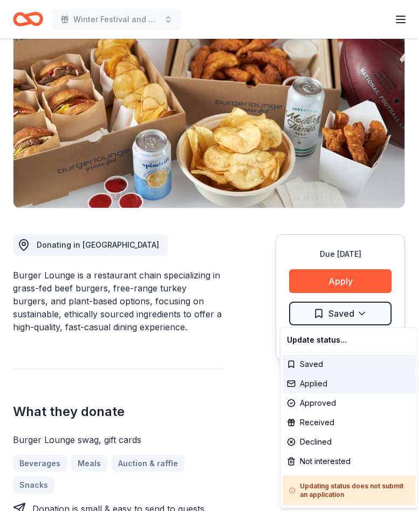
click at [327, 386] on div "Applied" at bounding box center [349, 383] width 133 height 19
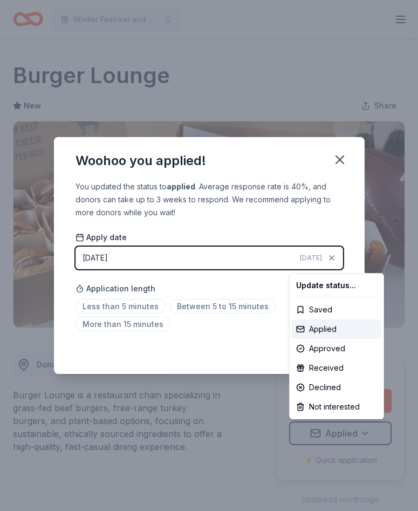
click at [340, 152] on html "Winter Festival and Silent Auction Earn Rewards Due in 42 days Share Burger Lou…" at bounding box center [209, 255] width 418 height 511
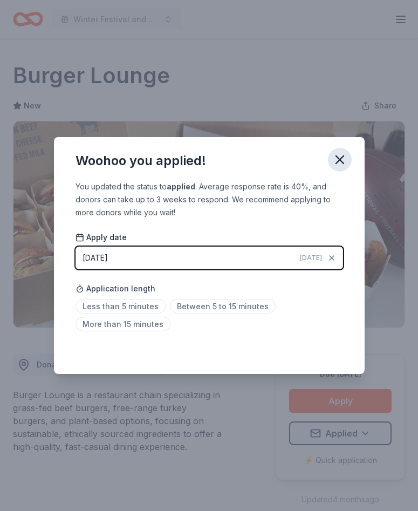
click at [343, 163] on icon "button" at bounding box center [340, 160] width 8 height 8
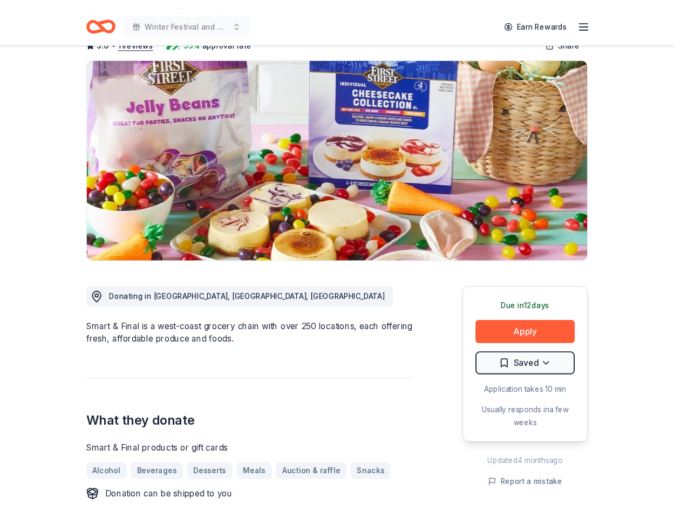
scroll to position [162, 0]
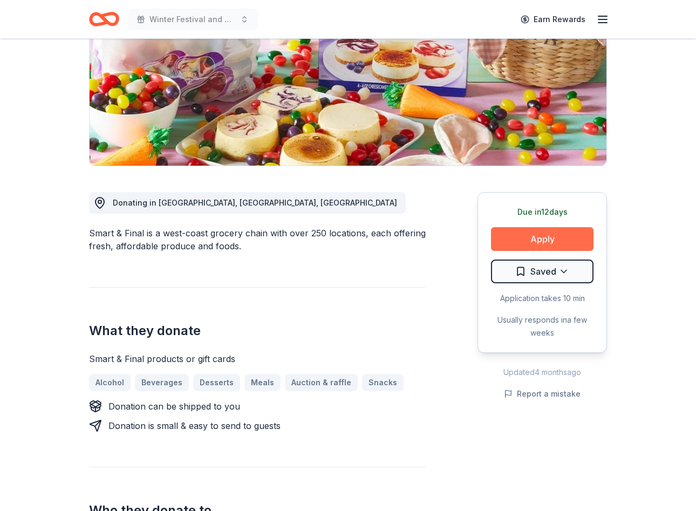
click at [560, 237] on button "Apply" at bounding box center [542, 239] width 102 height 24
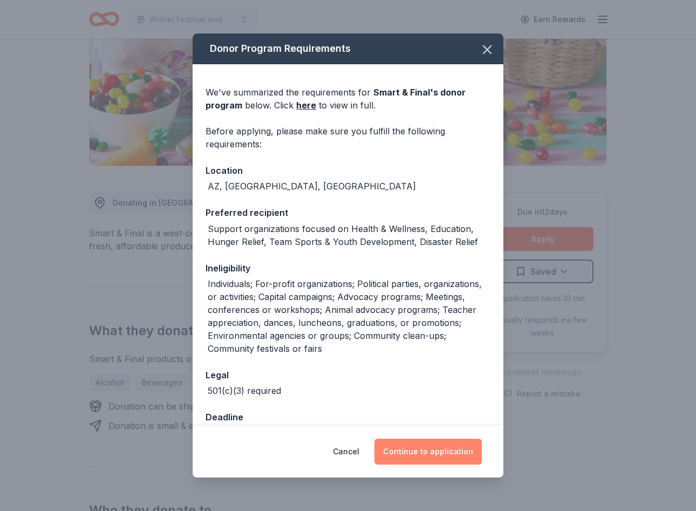
click at [425, 455] on button "Continue to application" at bounding box center [427, 451] width 107 height 26
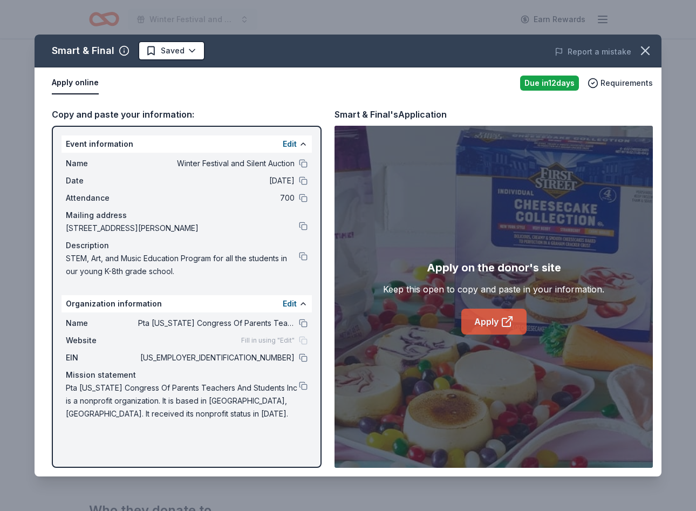
click at [496, 323] on link "Apply" at bounding box center [493, 321] width 65 height 26
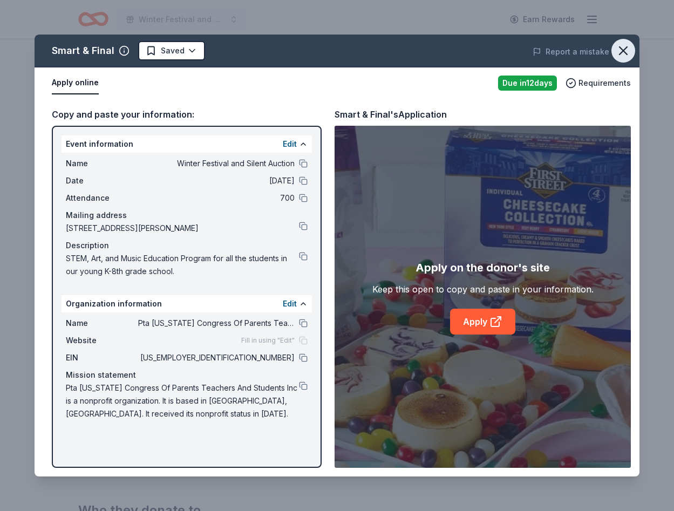
click at [623, 52] on icon "button" at bounding box center [623, 51] width 8 height 8
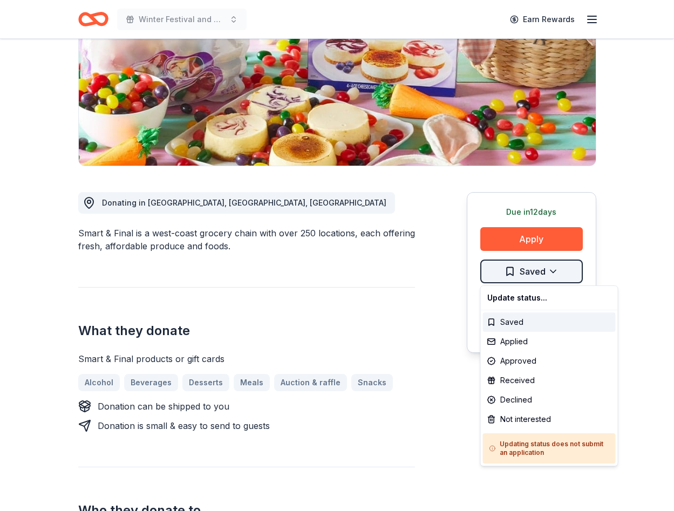
click at [554, 269] on html "Winter Festival and Silent Auction Earn Rewards Due [DATE] Share Smart & Final …" at bounding box center [337, 93] width 674 height 511
click at [530, 341] on div "Applied" at bounding box center [549, 341] width 133 height 19
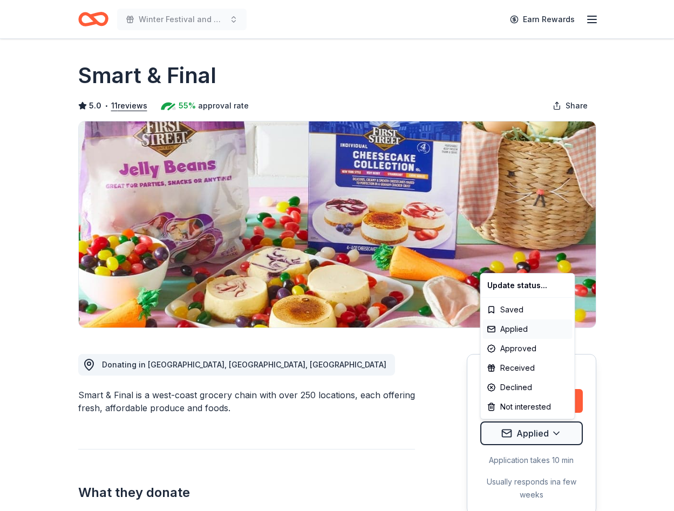
scroll to position [0, 0]
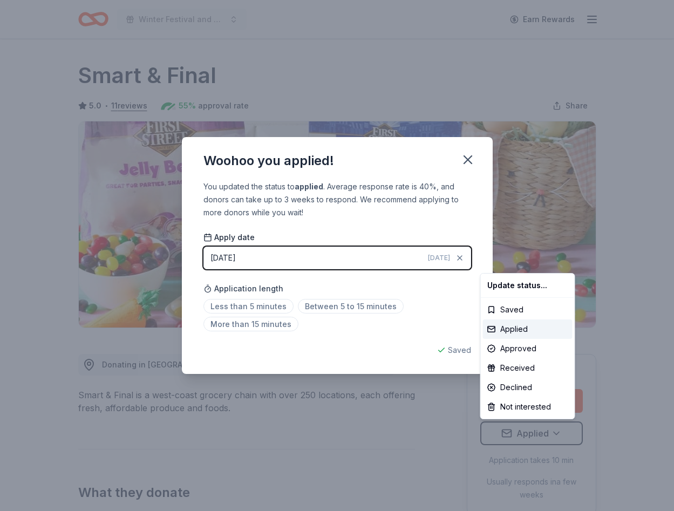
click at [470, 153] on html "Winter Festival and Silent Auction Earn Rewards Due [DATE] Share Smart & Final …" at bounding box center [337, 255] width 674 height 511
